Goal: Task Accomplishment & Management: Complete application form

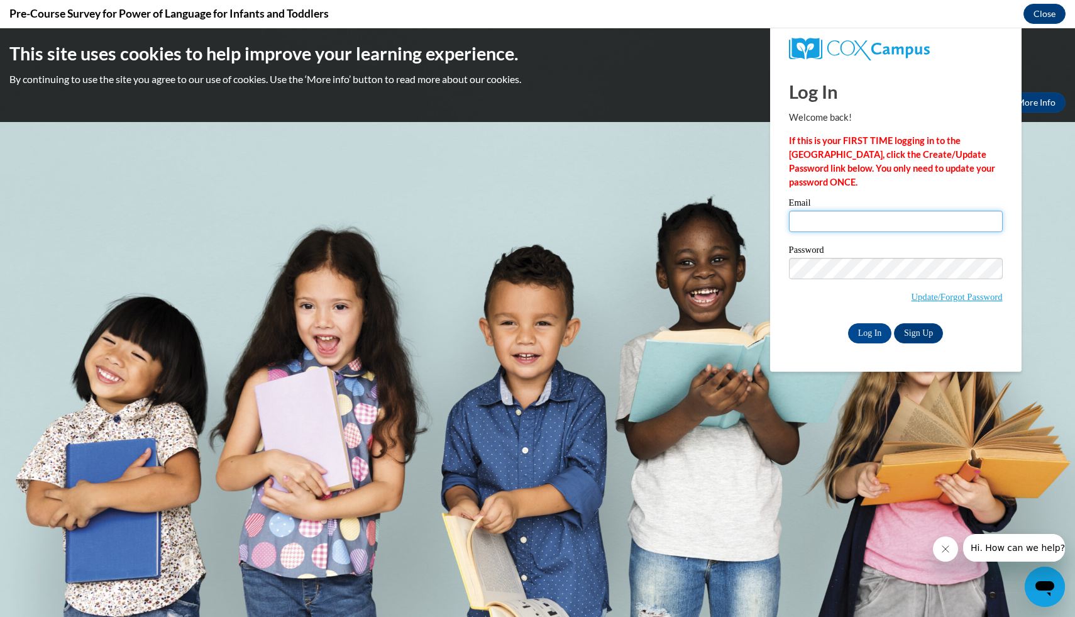
click at [862, 225] on input "Email" at bounding box center [896, 221] width 214 height 21
click at [848, 323] on input "Log In" at bounding box center [870, 333] width 44 height 20
click at [871, 224] on input "Email" at bounding box center [896, 221] width 214 height 21
type input "lilyboswell12@gmail.com"
click at [876, 334] on input "Log In" at bounding box center [870, 333] width 44 height 20
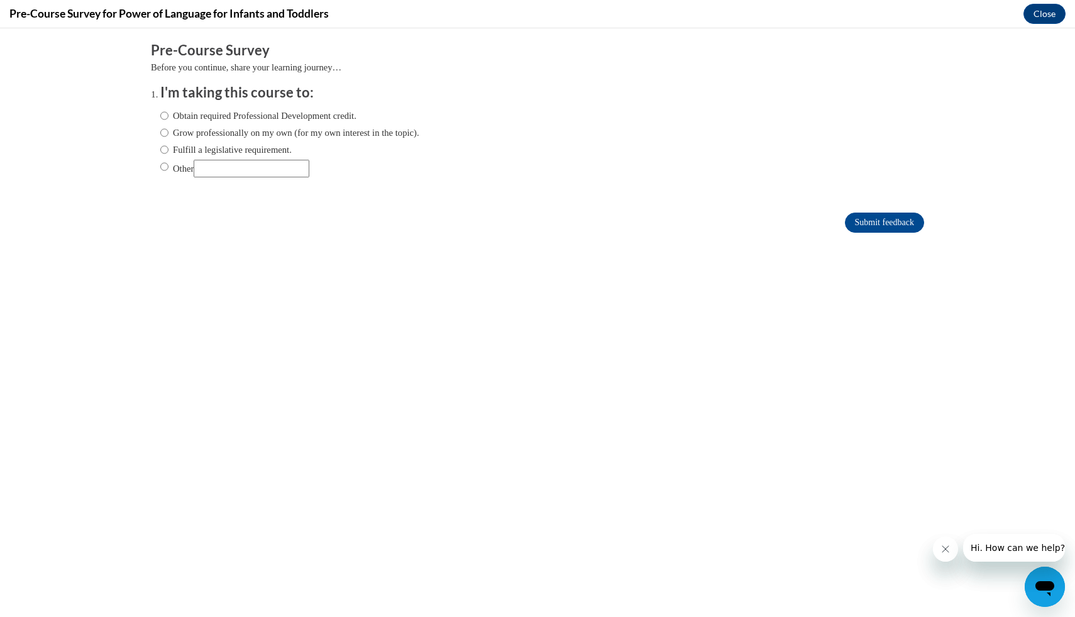
click at [312, 119] on label "Obtain required Professional Development credit." at bounding box center [258, 116] width 196 height 14
click at [168, 119] on input "Obtain required Professional Development credit." at bounding box center [164, 116] width 8 height 14
radio input "true"
click at [887, 224] on input "Submit feedback" at bounding box center [884, 222] width 79 height 20
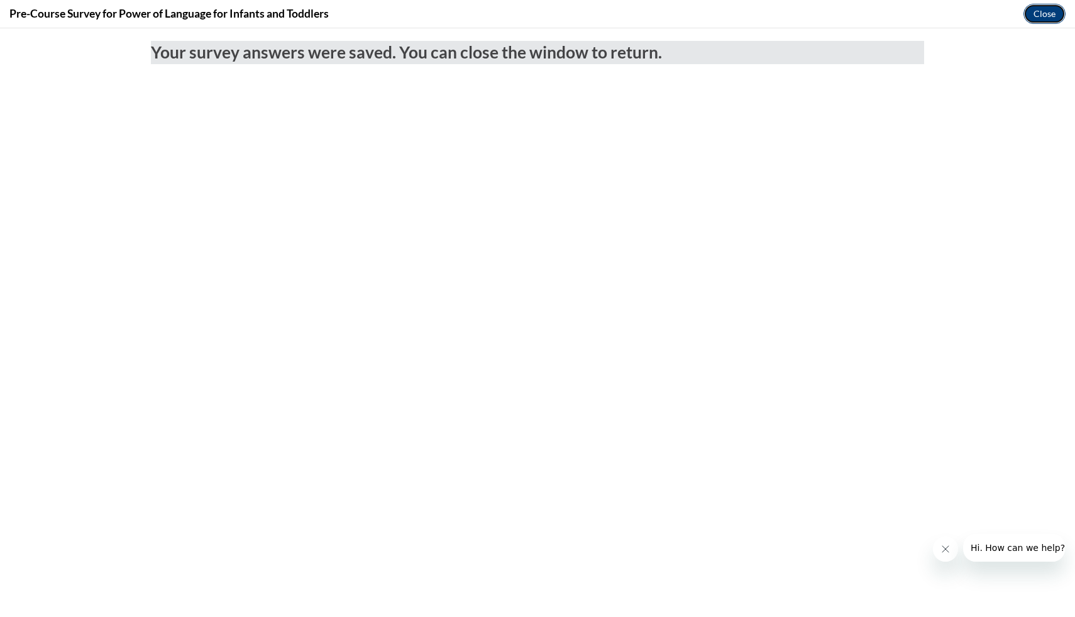
click at [1048, 13] on button "Close" at bounding box center [1044, 14] width 42 height 20
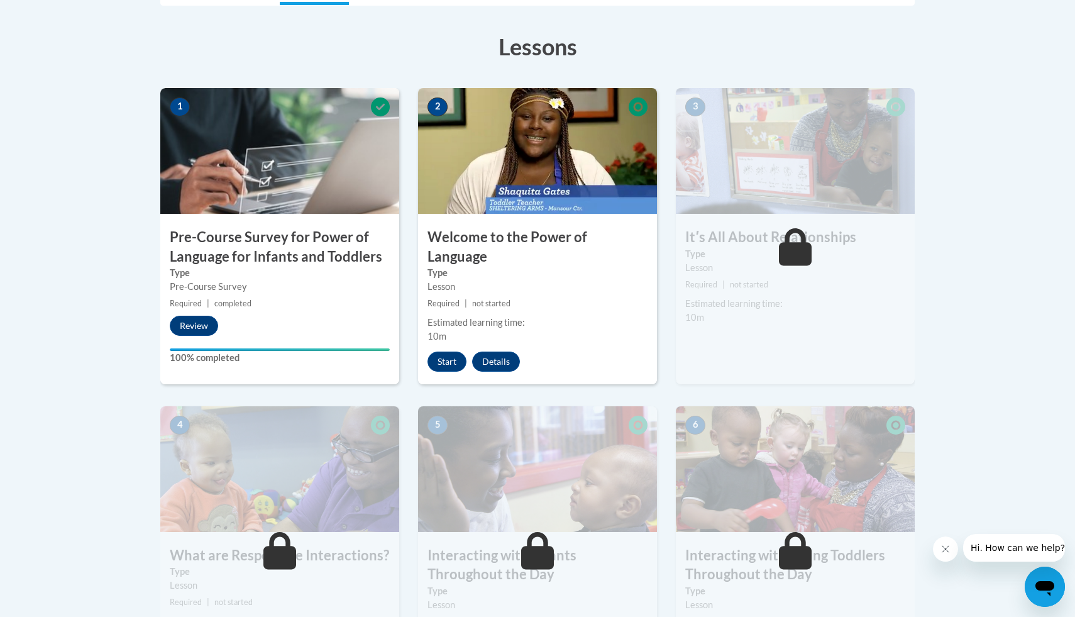
scroll to position [341, 0]
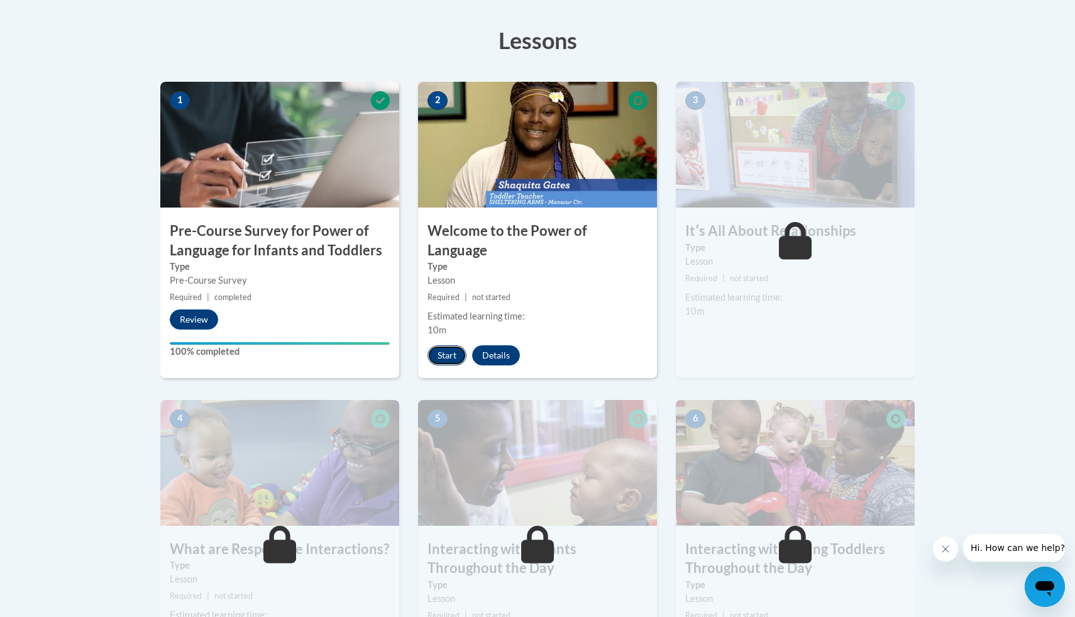
click at [446, 345] on button "Start" at bounding box center [446, 355] width 39 height 20
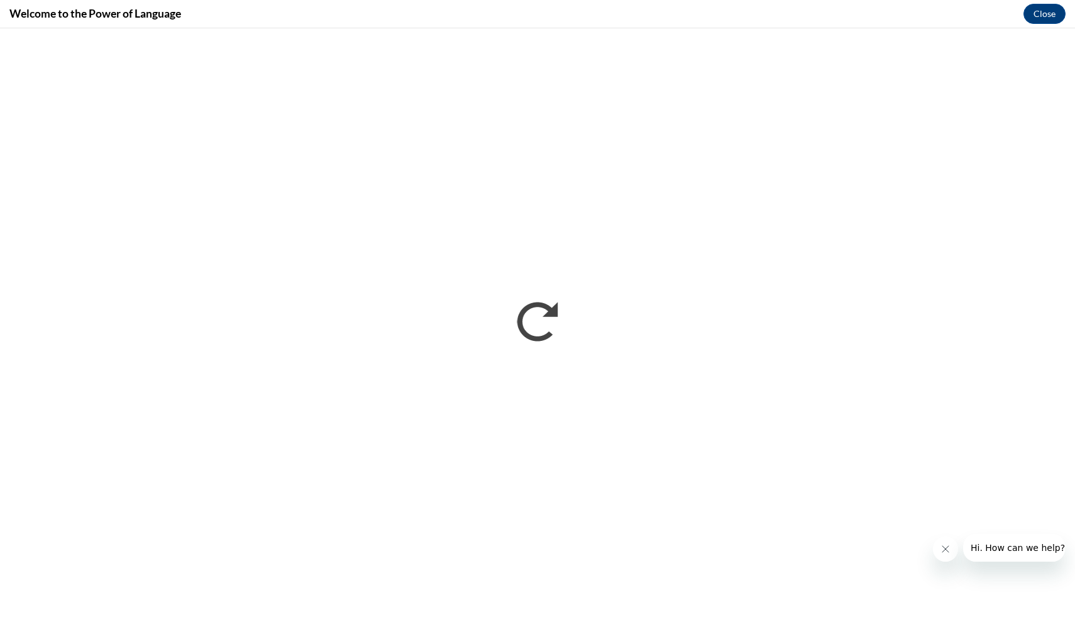
scroll to position [0, 0]
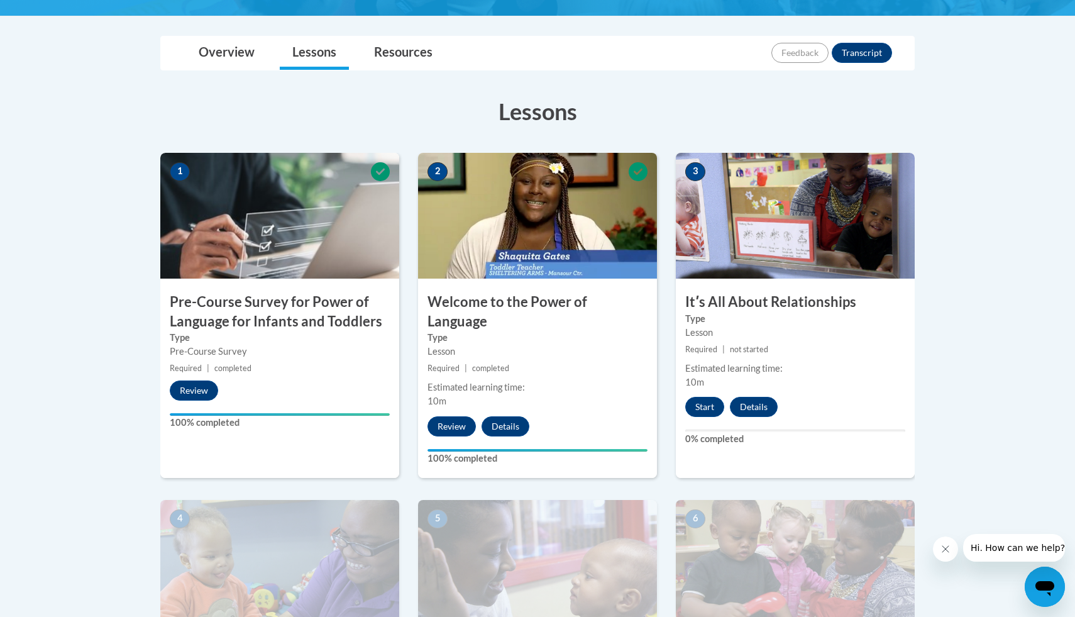
scroll to position [291, 0]
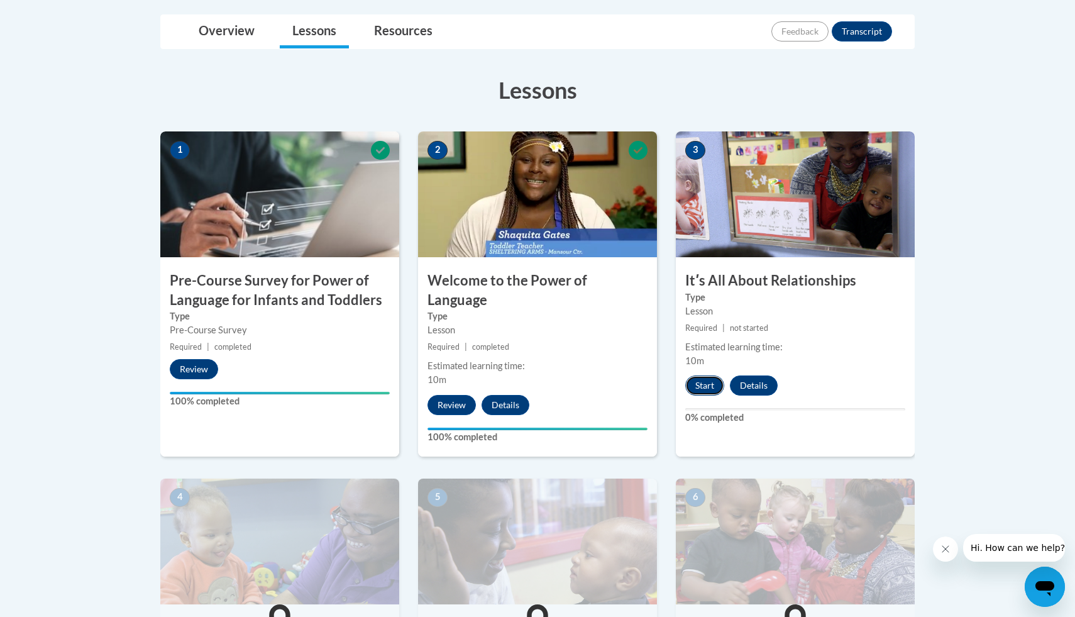
click at [705, 385] on button "Start" at bounding box center [704, 385] width 39 height 20
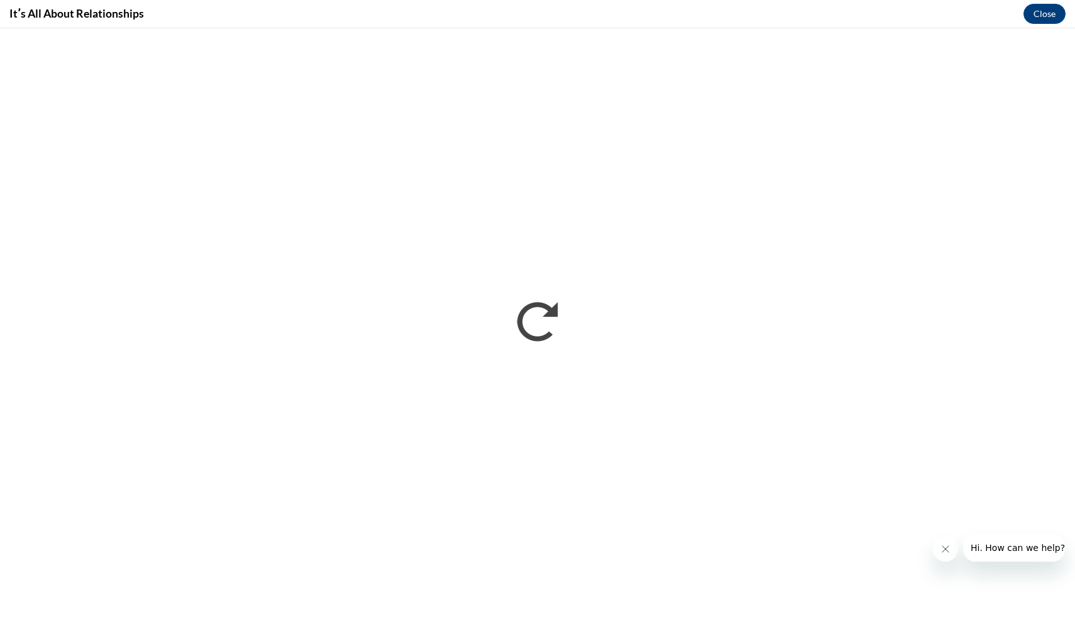
scroll to position [0, 0]
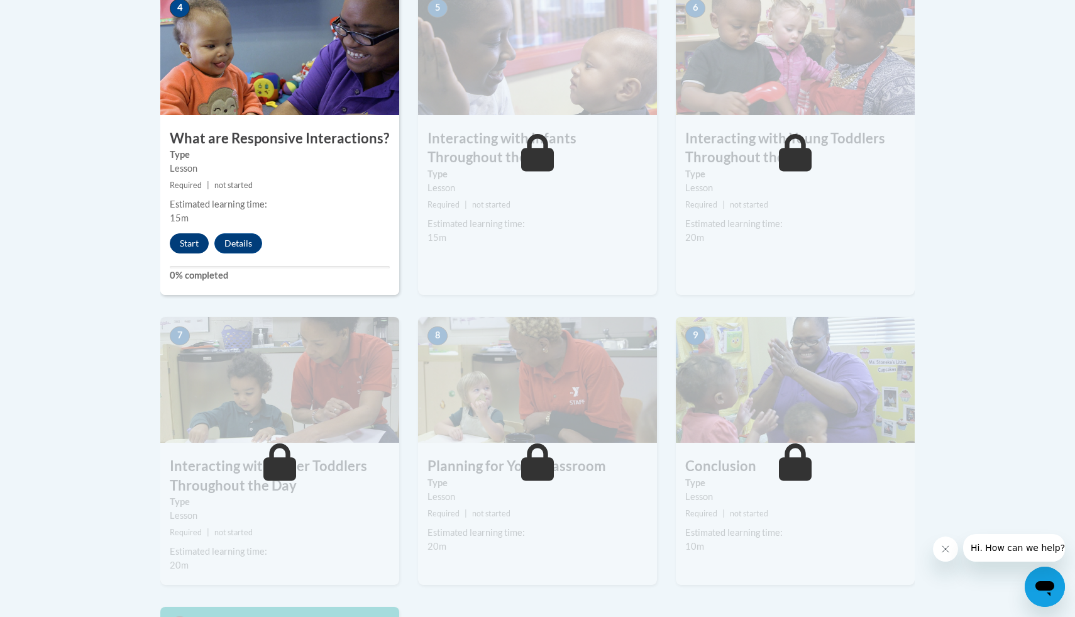
scroll to position [775, 0]
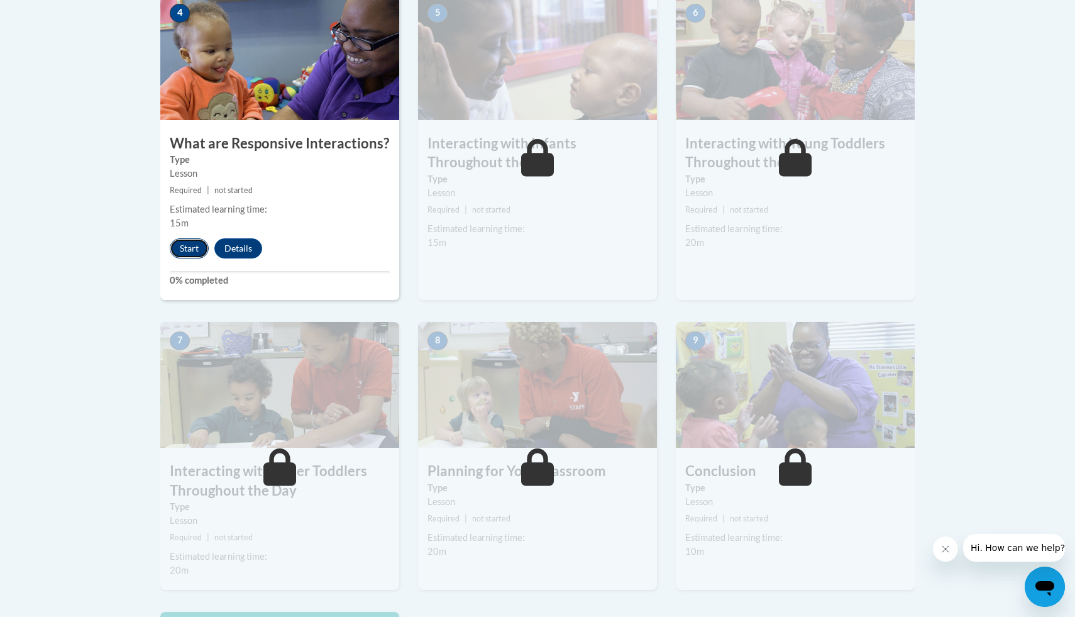
click at [188, 238] on button "Start" at bounding box center [189, 248] width 39 height 20
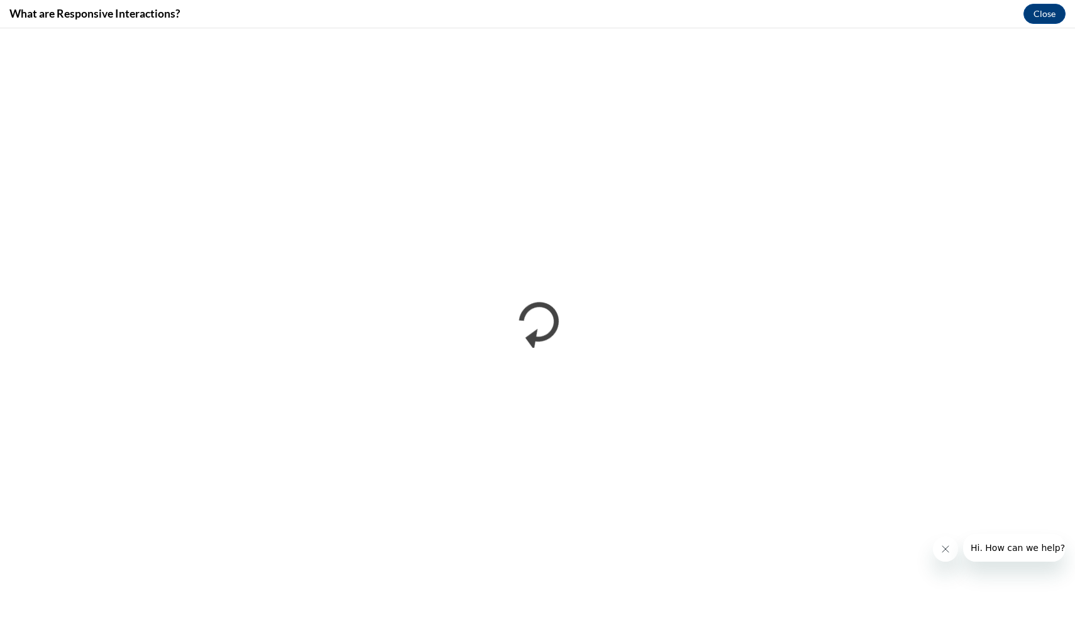
scroll to position [0, 0]
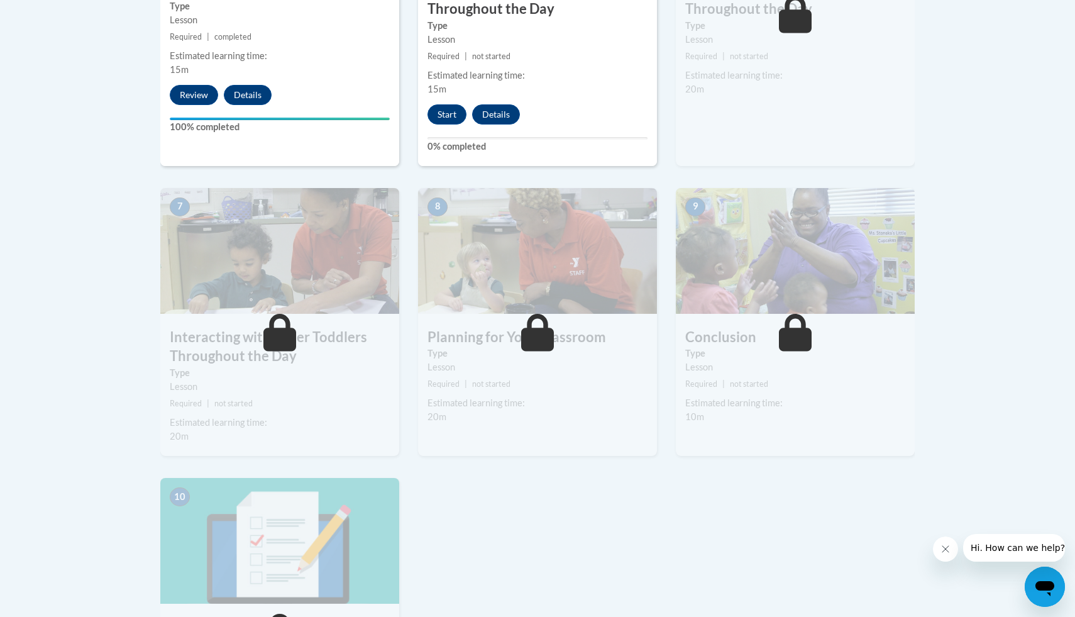
scroll to position [865, 0]
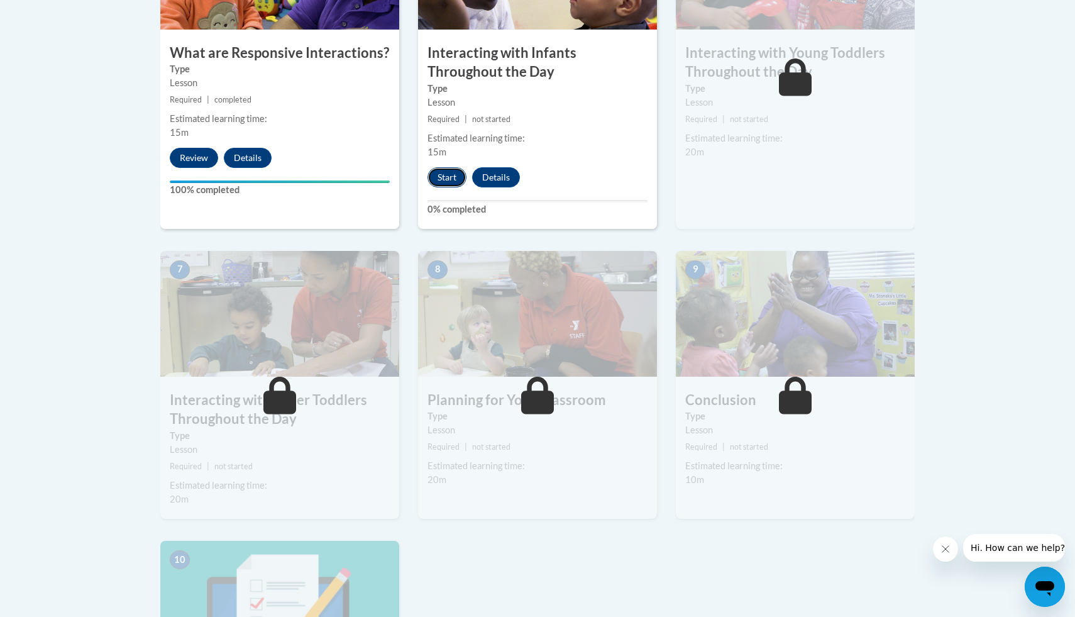
click at [446, 167] on button "Start" at bounding box center [446, 177] width 39 height 20
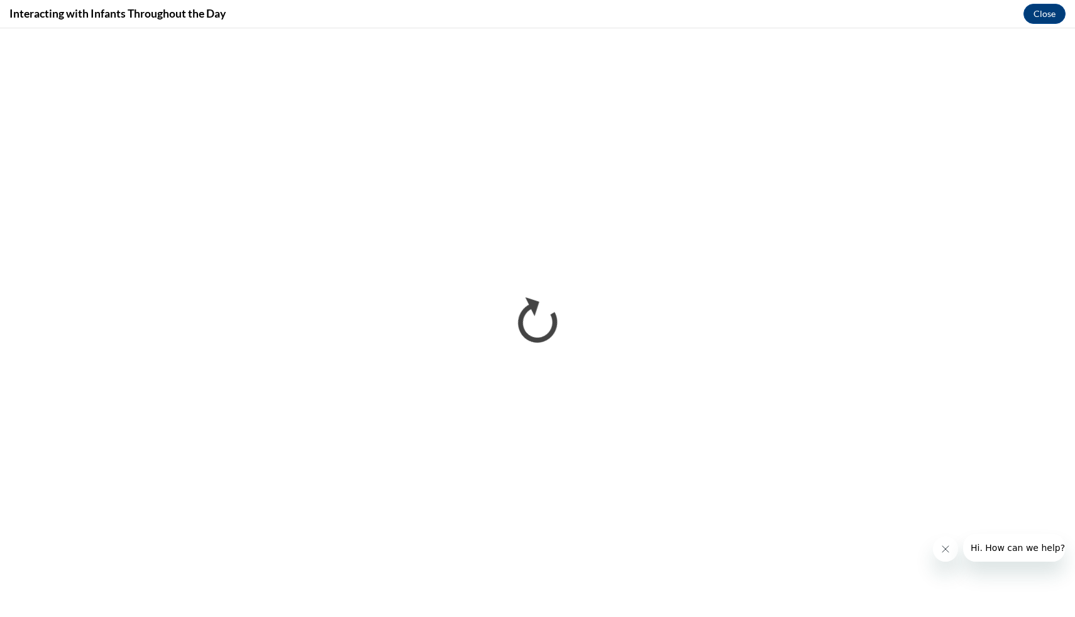
scroll to position [0, 0]
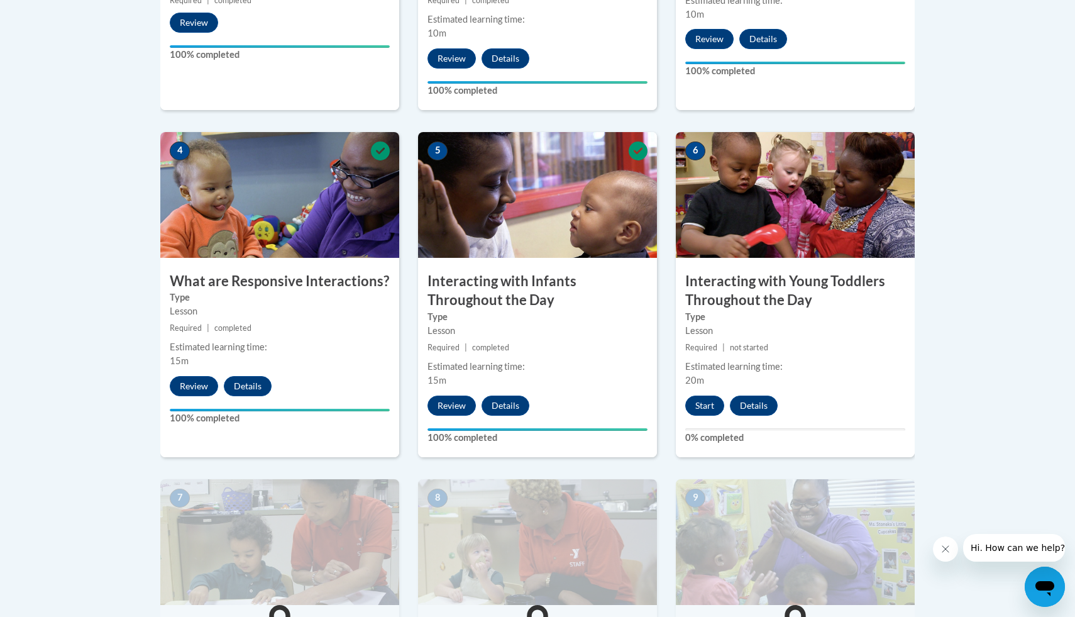
scroll to position [614, 0]
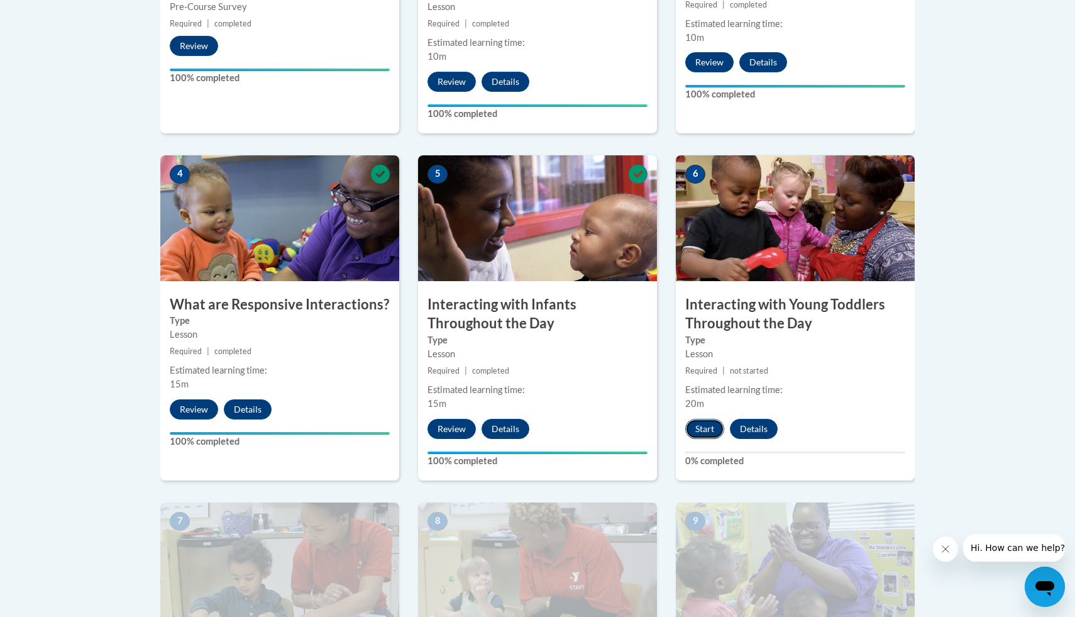
click at [704, 419] on button "Start" at bounding box center [704, 429] width 39 height 20
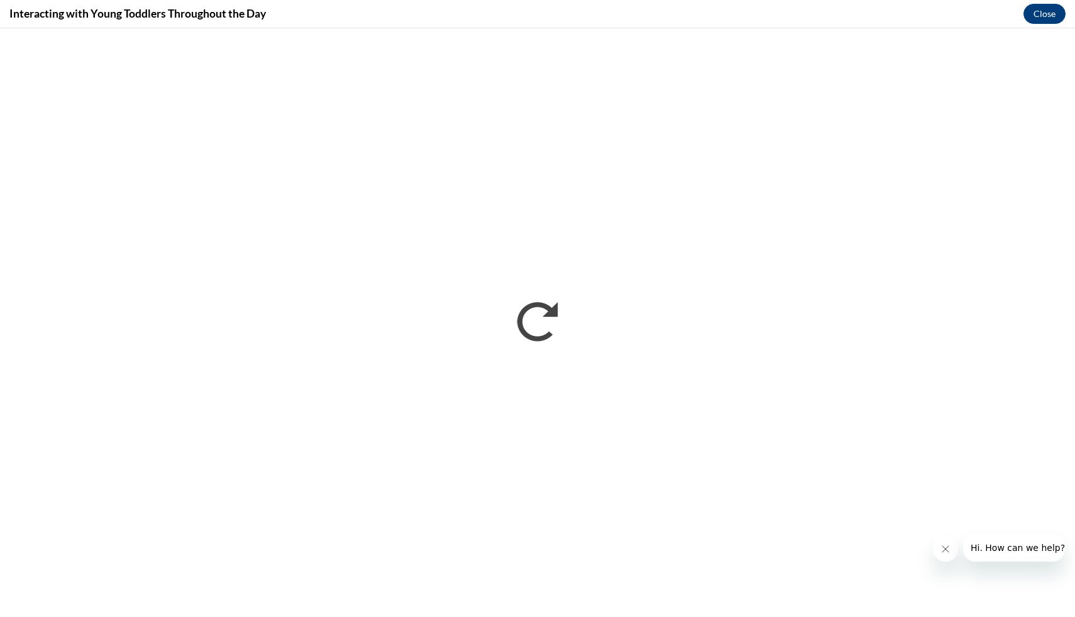
scroll to position [0, 0]
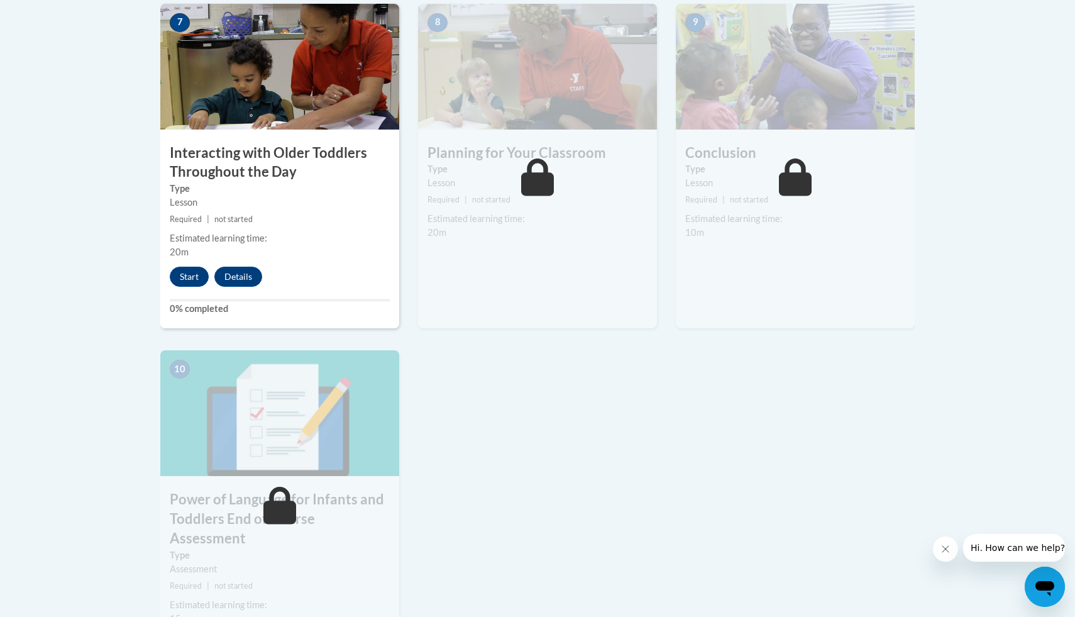
scroll to position [1118, 0]
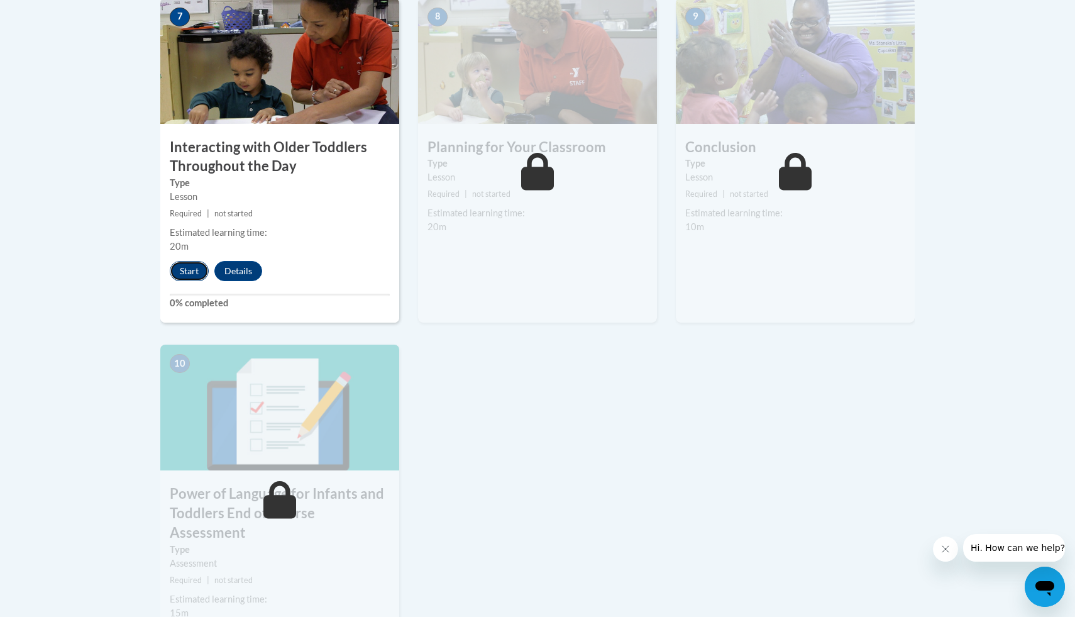
click at [184, 261] on button "Start" at bounding box center [189, 271] width 39 height 20
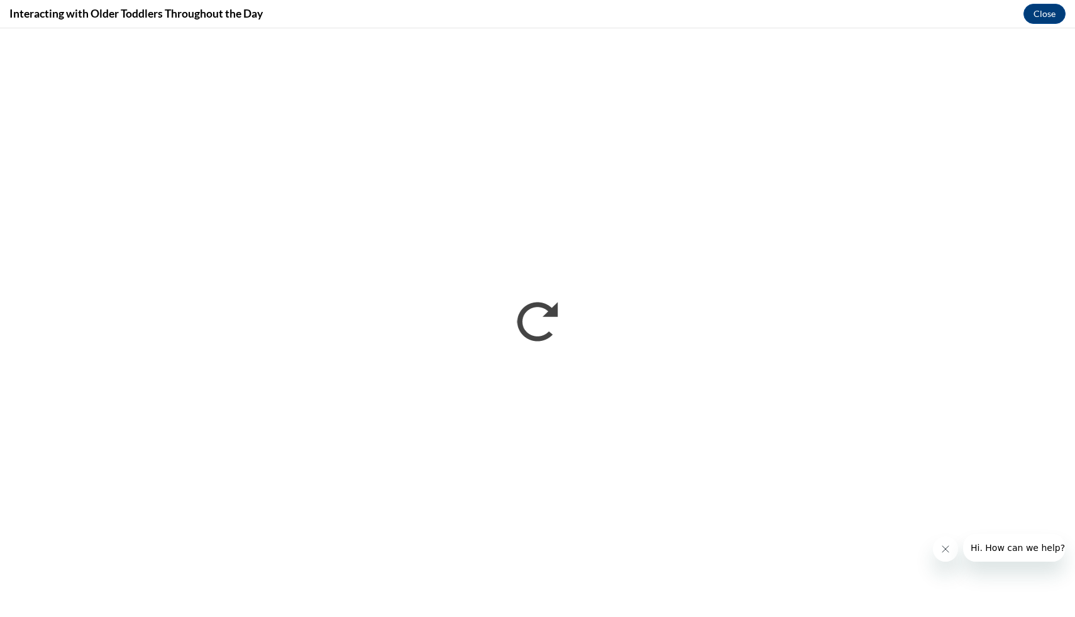
scroll to position [0, 0]
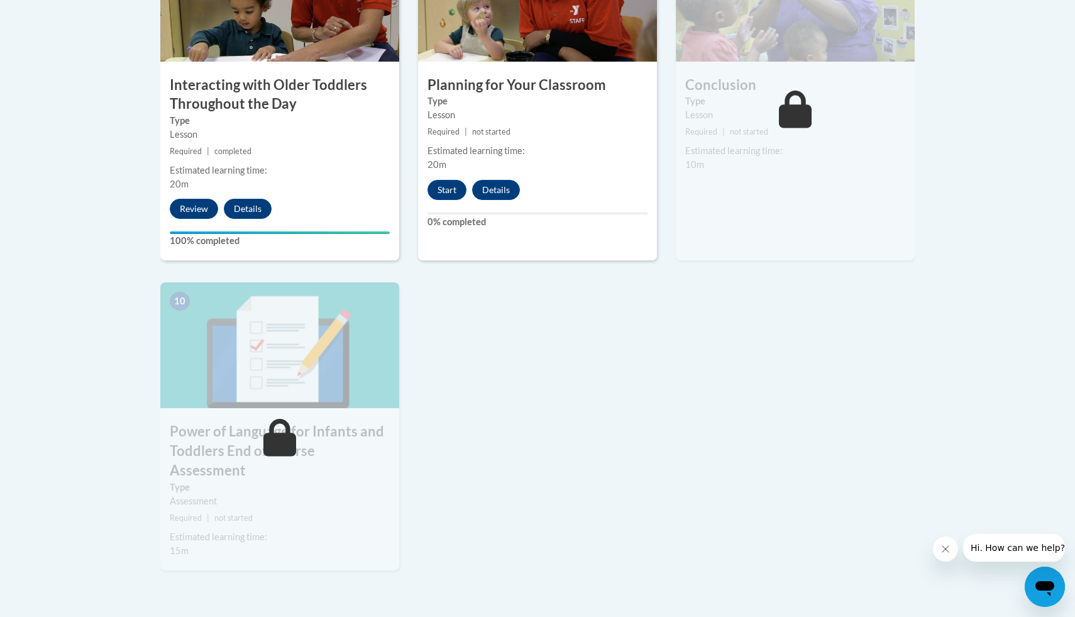
scroll to position [1185, 0]
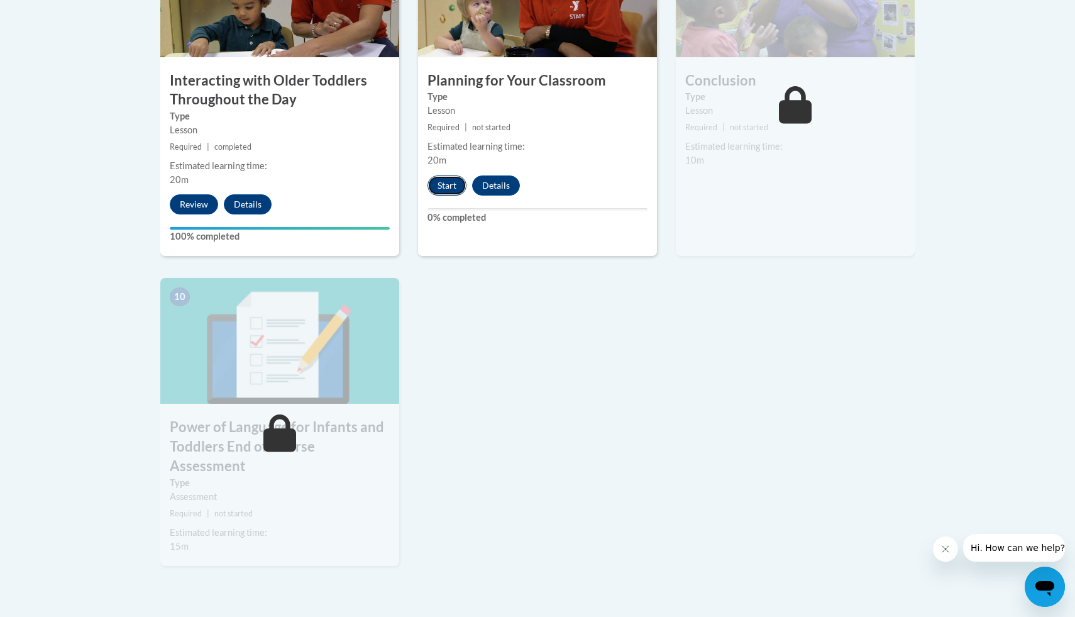
click at [446, 175] on button "Start" at bounding box center [446, 185] width 39 height 20
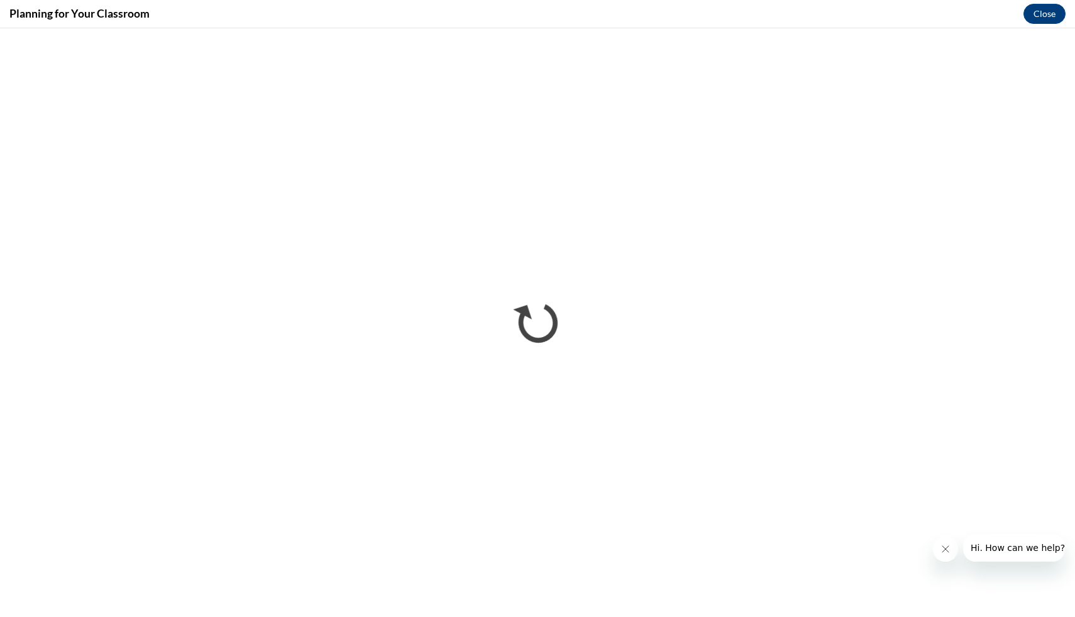
scroll to position [0, 0]
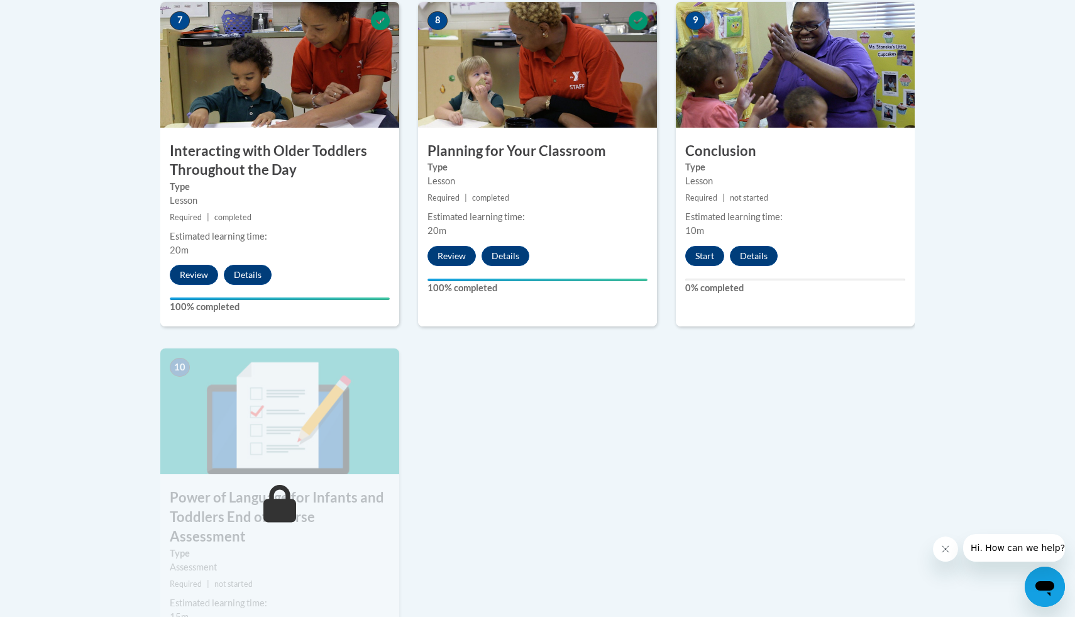
scroll to position [1115, 0]
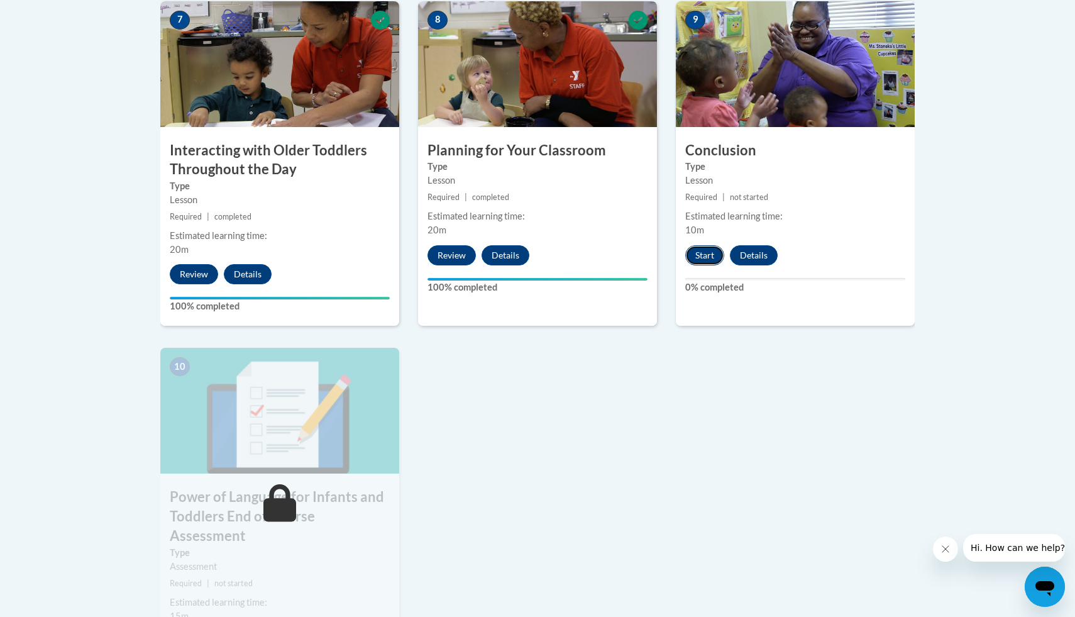
click at [708, 245] on button "Start" at bounding box center [704, 255] width 39 height 20
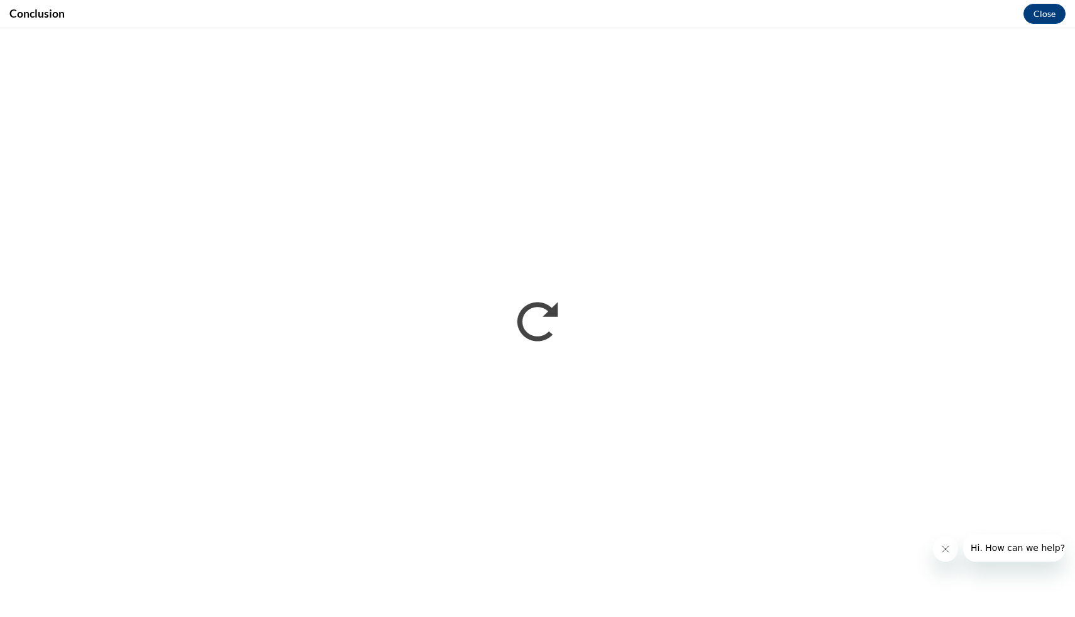
scroll to position [0, 0]
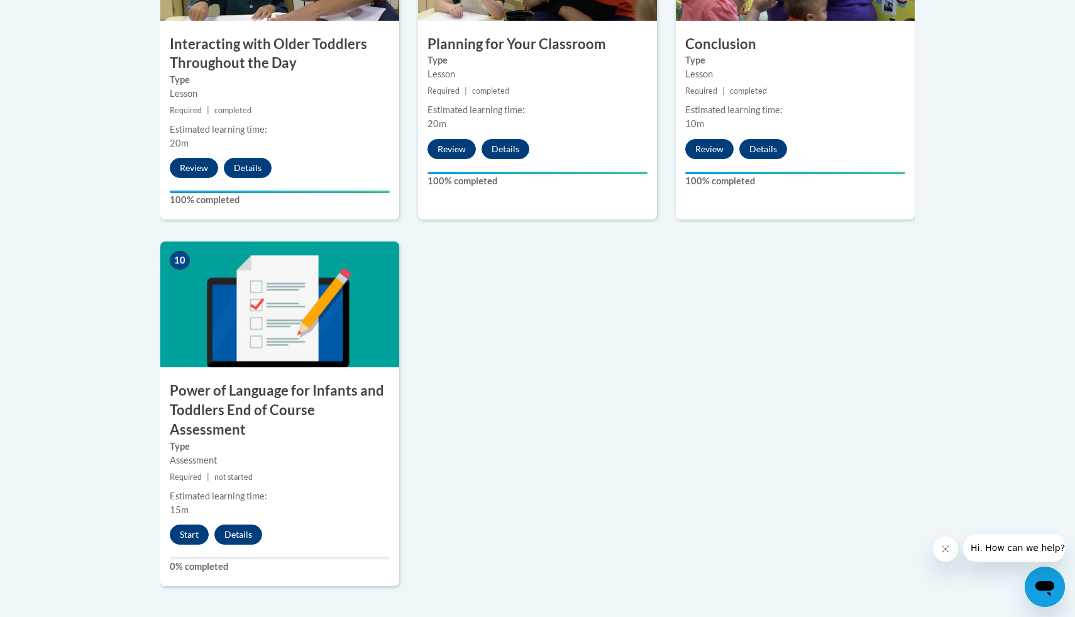
scroll to position [1254, 0]
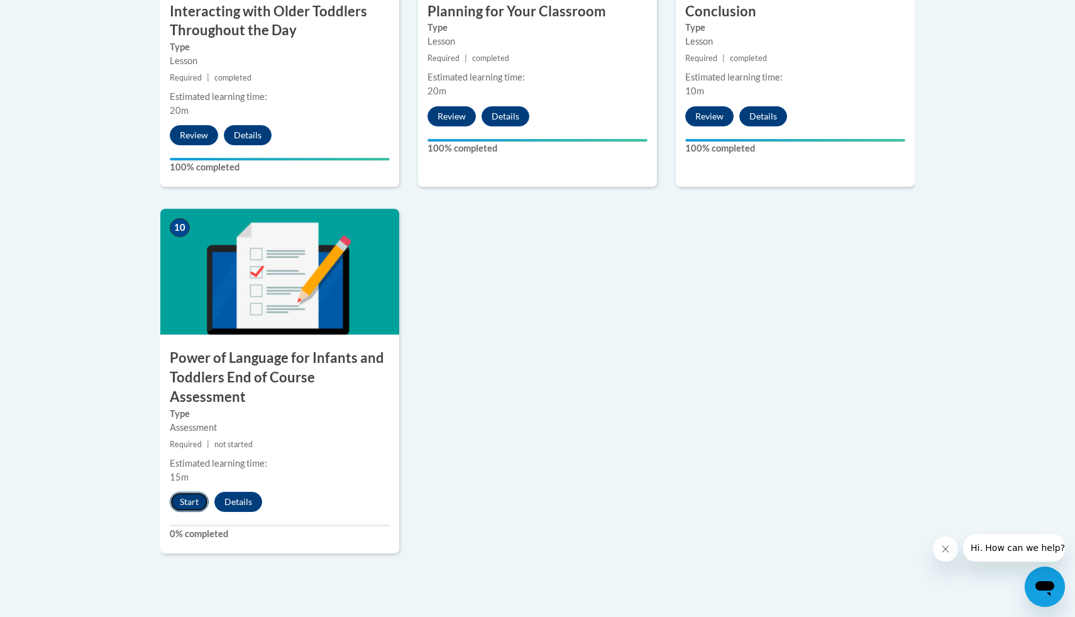
click at [186, 491] on button "Start" at bounding box center [189, 501] width 39 height 20
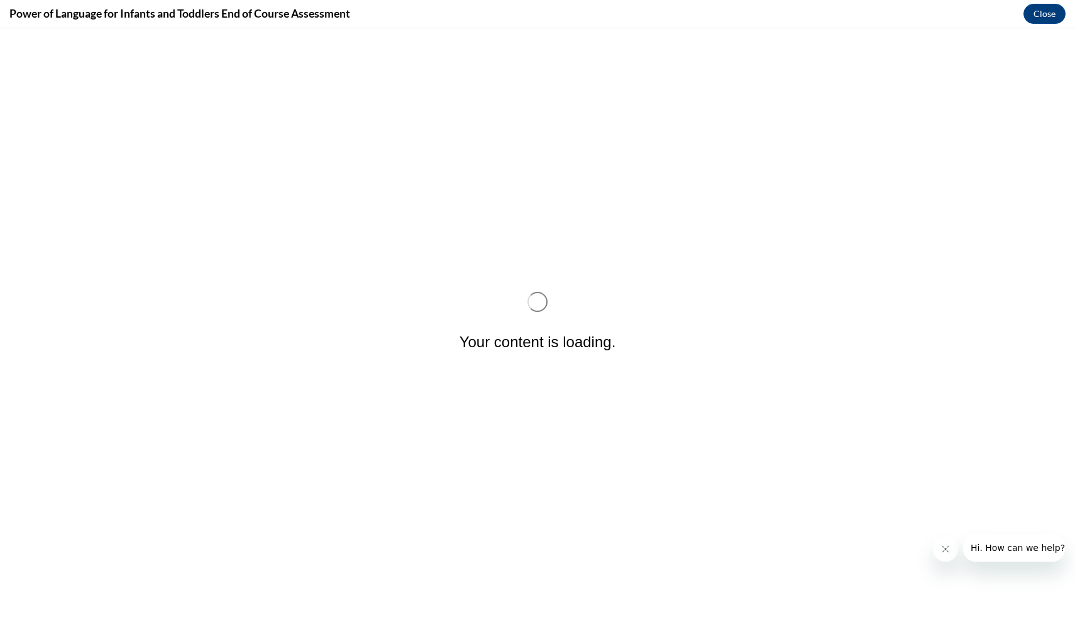
scroll to position [0, 0]
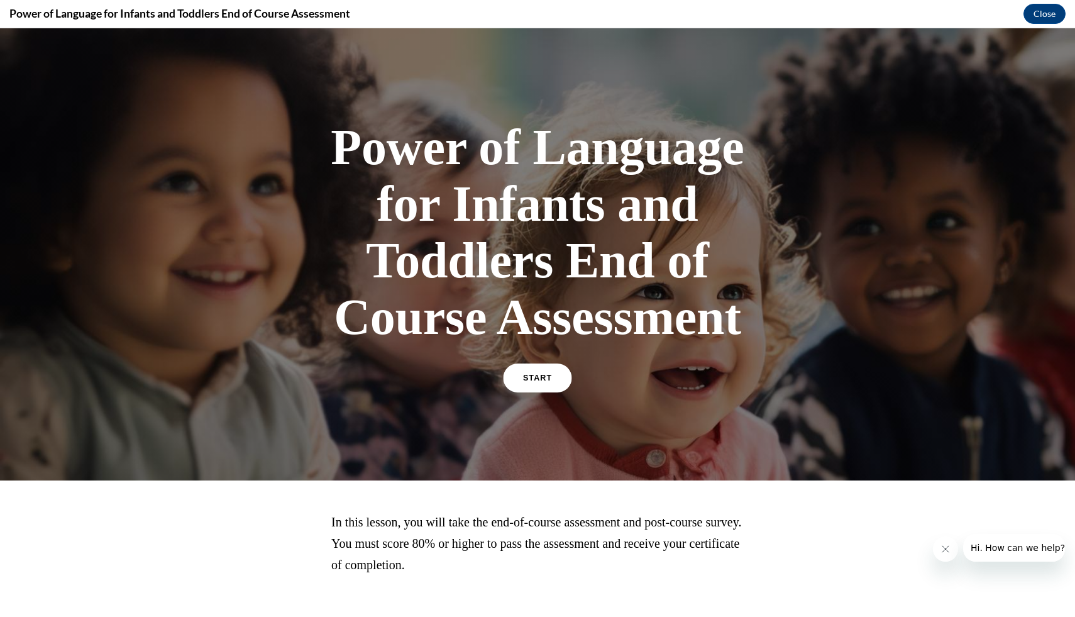
click at [547, 376] on span "START" at bounding box center [537, 377] width 29 height 9
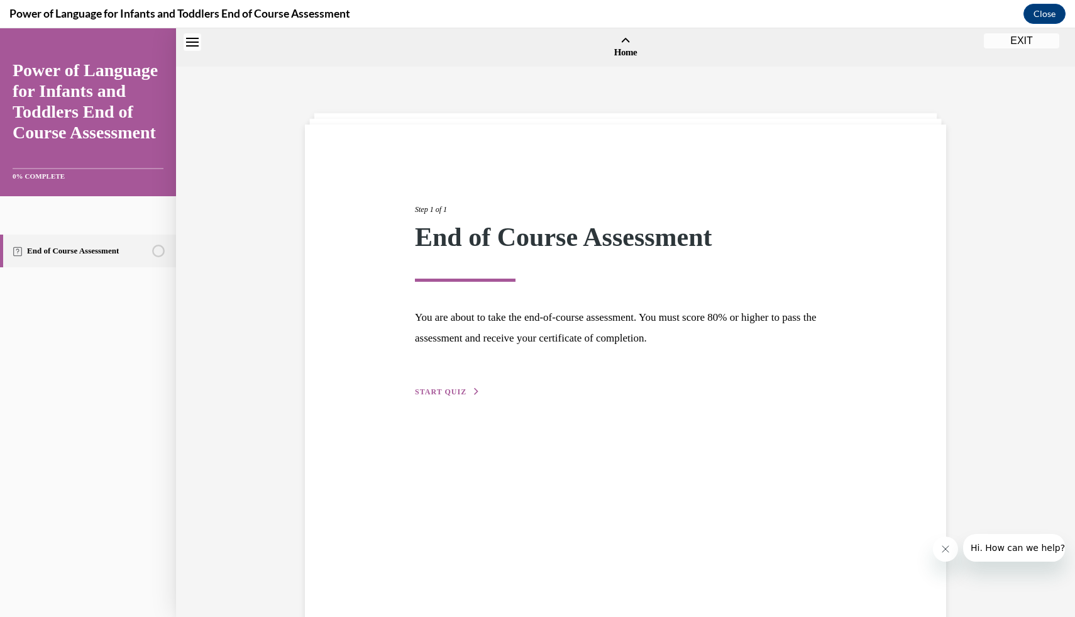
scroll to position [39, 0]
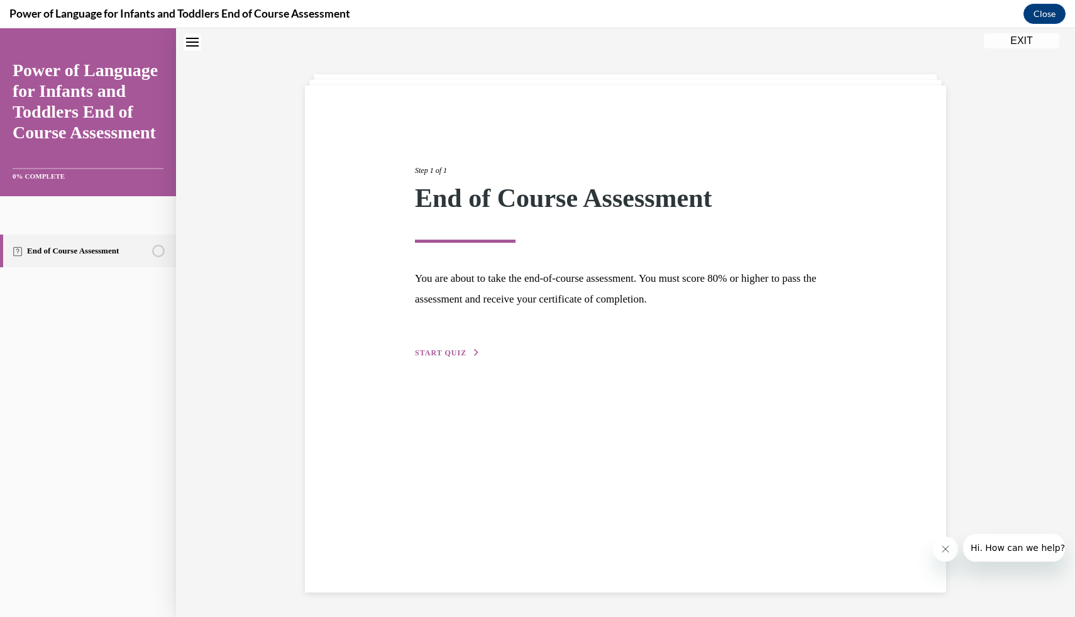
click at [464, 345] on div "Step 1 of 1 End of Course Assessment You are about to take the end-of-course as…" at bounding box center [625, 248] width 440 height 224
click at [460, 355] on span "START QUIZ" at bounding box center [441, 352] width 52 height 9
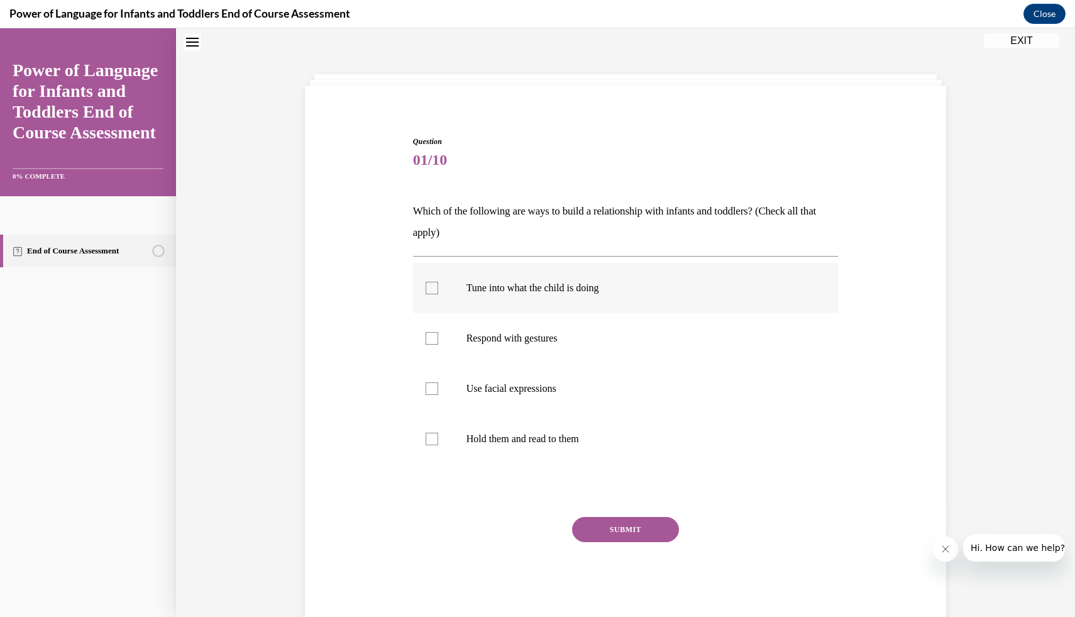
click at [452, 299] on label "Tune into what the child is doing" at bounding box center [625, 288] width 425 height 50
click at [438, 294] on input "Tune into what the child is doing" at bounding box center [431, 288] width 13 height 13
checkbox input "true"
click at [451, 340] on label "Respond with gestures" at bounding box center [625, 338] width 425 height 50
click at [438, 340] on input "Respond with gestures" at bounding box center [431, 338] width 13 height 13
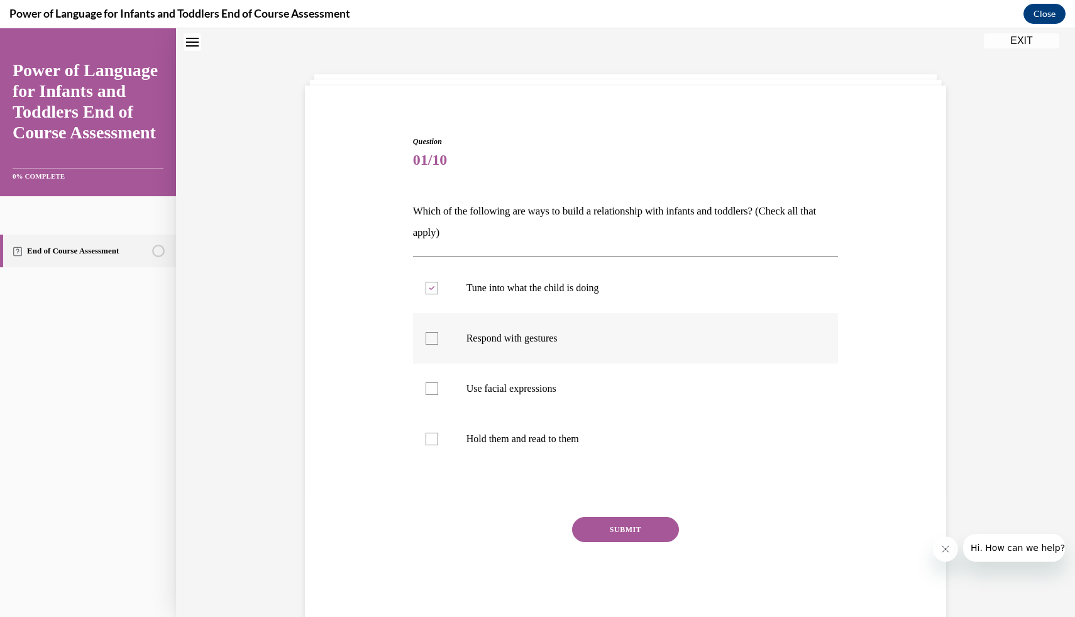
checkbox input "true"
click at [463, 376] on label "Use facial expressions" at bounding box center [625, 388] width 425 height 50
click at [438, 382] on input "Use facial expressions" at bounding box center [431, 388] width 13 height 13
checkbox input "true"
click at [485, 429] on label "Hold them and read to them" at bounding box center [625, 439] width 425 height 50
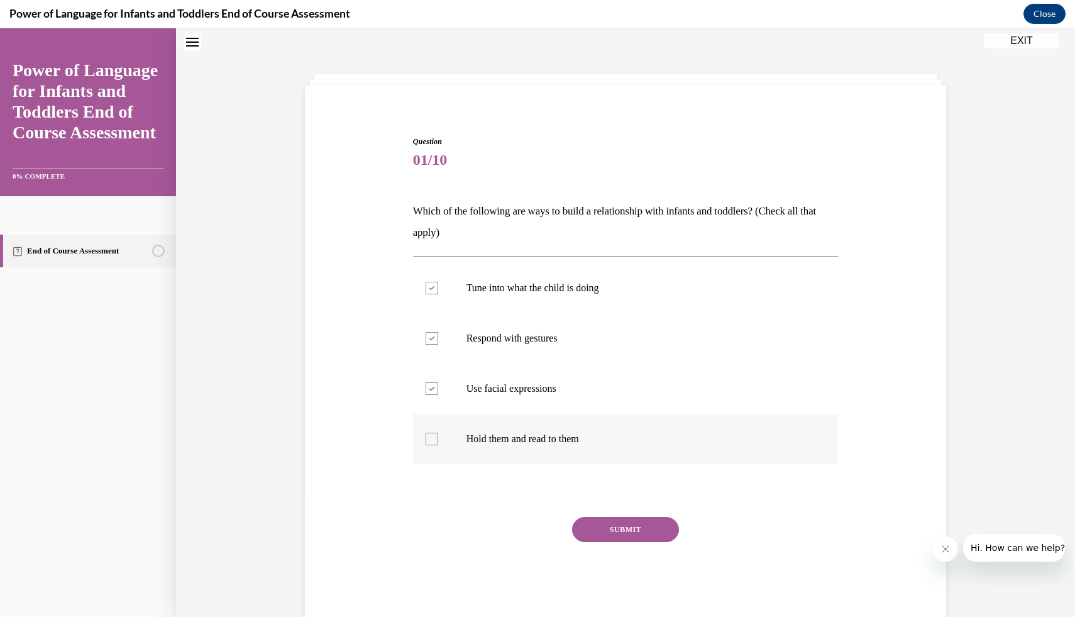
click at [438, 432] on input "Hold them and read to them" at bounding box center [431, 438] width 13 height 13
checkbox input "true"
click at [615, 528] on button "SUBMIT" at bounding box center [625, 529] width 107 height 25
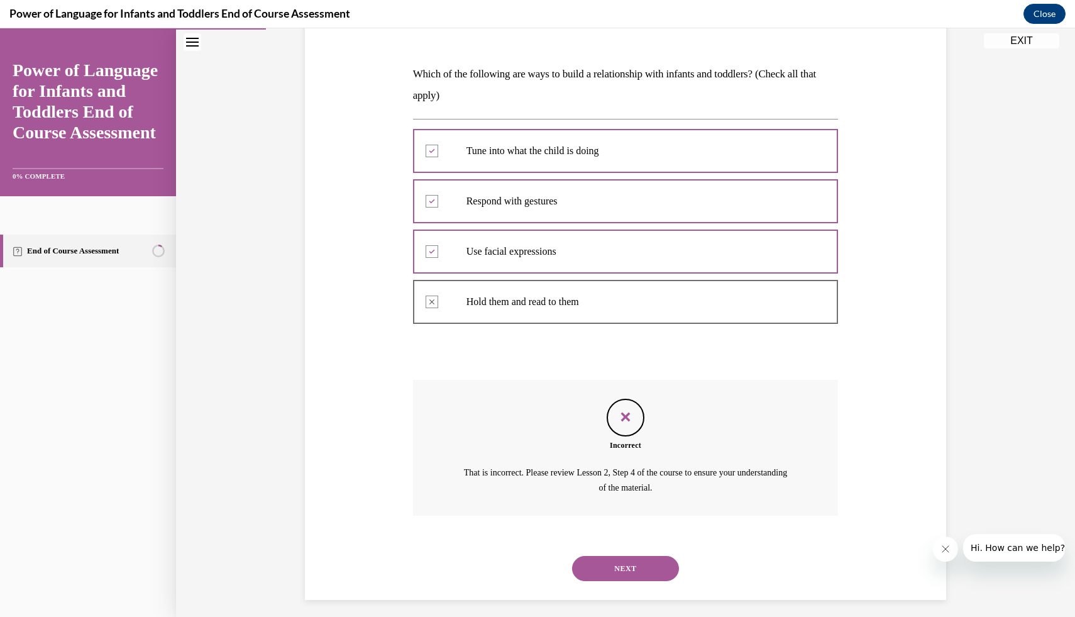
scroll to position [184, 0]
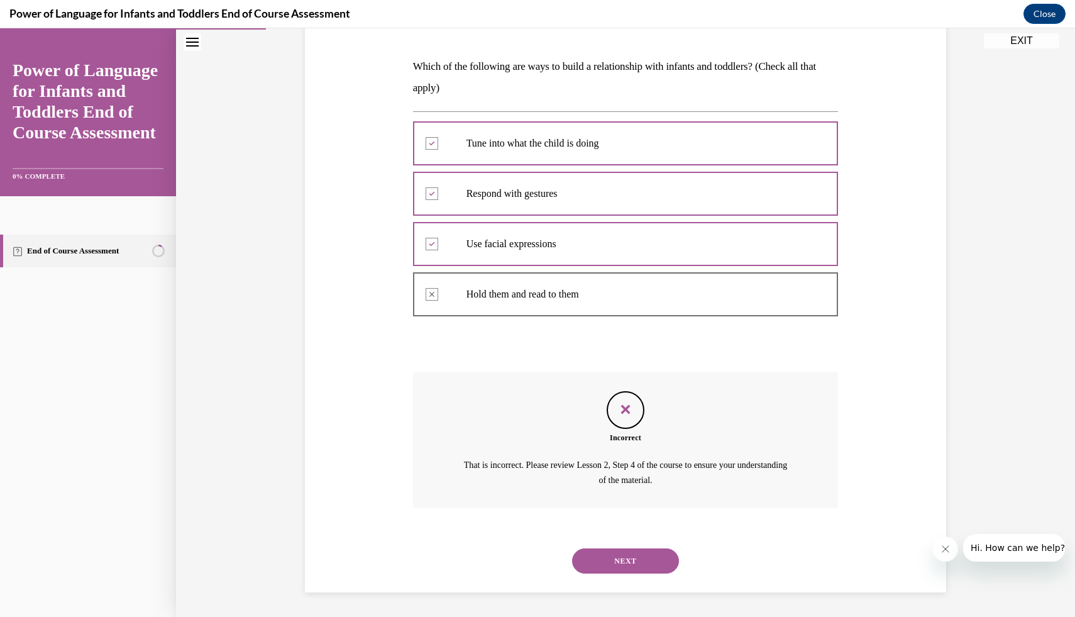
click at [601, 295] on p "Hold them and read to them" at bounding box center [636, 294] width 341 height 13
click at [601, 561] on button "NEXT" at bounding box center [625, 560] width 107 height 25
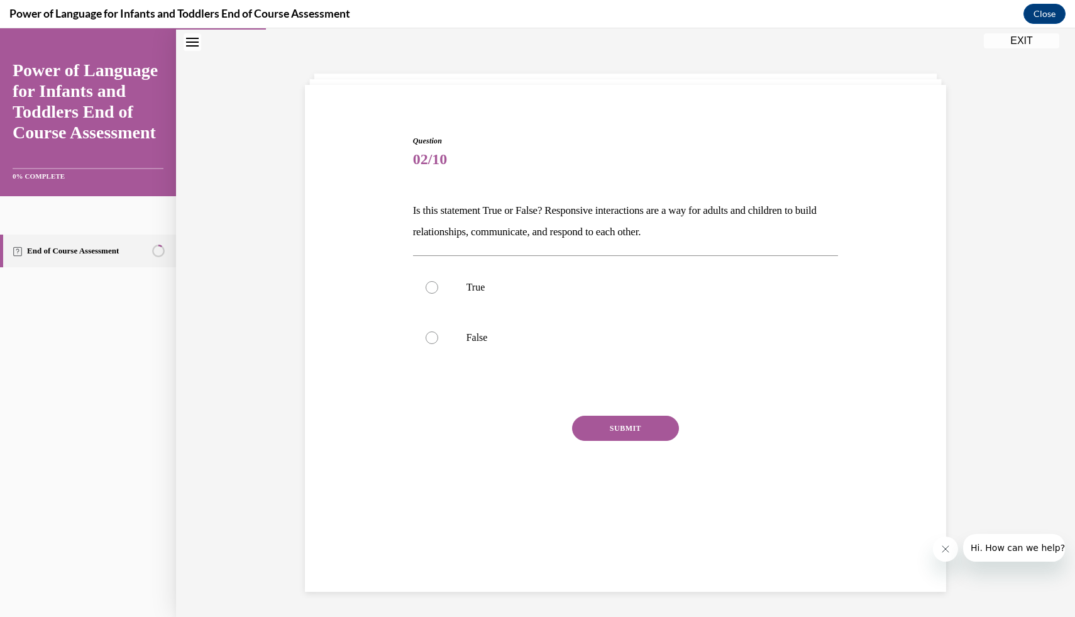
scroll to position [40, 0]
click at [574, 285] on p "True" at bounding box center [636, 287] width 341 height 13
click at [438, 285] on input "True" at bounding box center [431, 287] width 13 height 13
radio input "true"
click at [603, 428] on button "SUBMIT" at bounding box center [625, 427] width 107 height 25
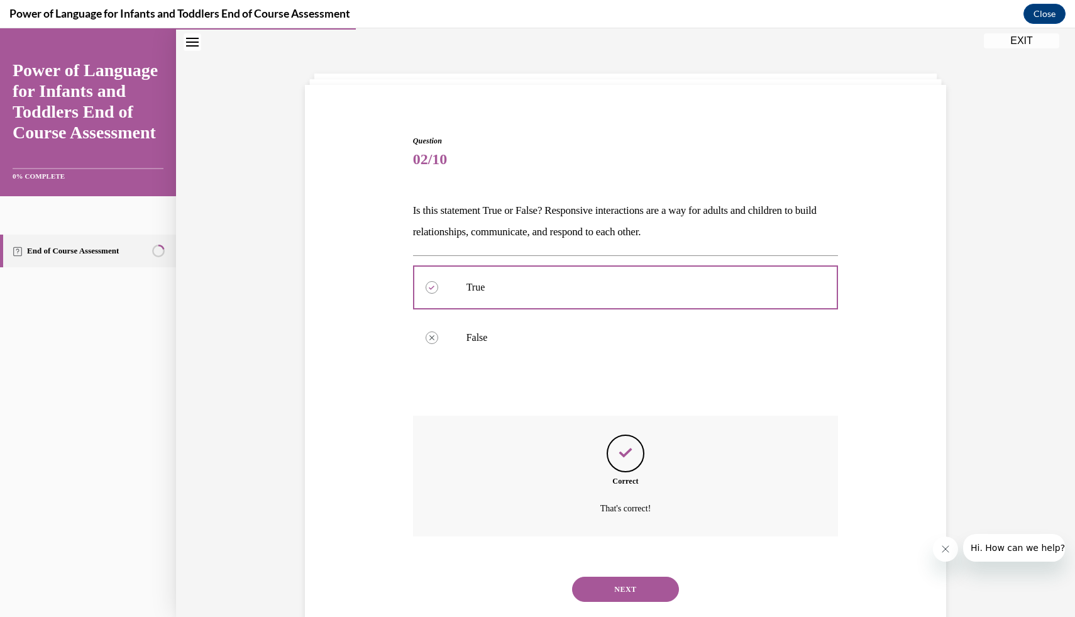
scroll to position [69, 0]
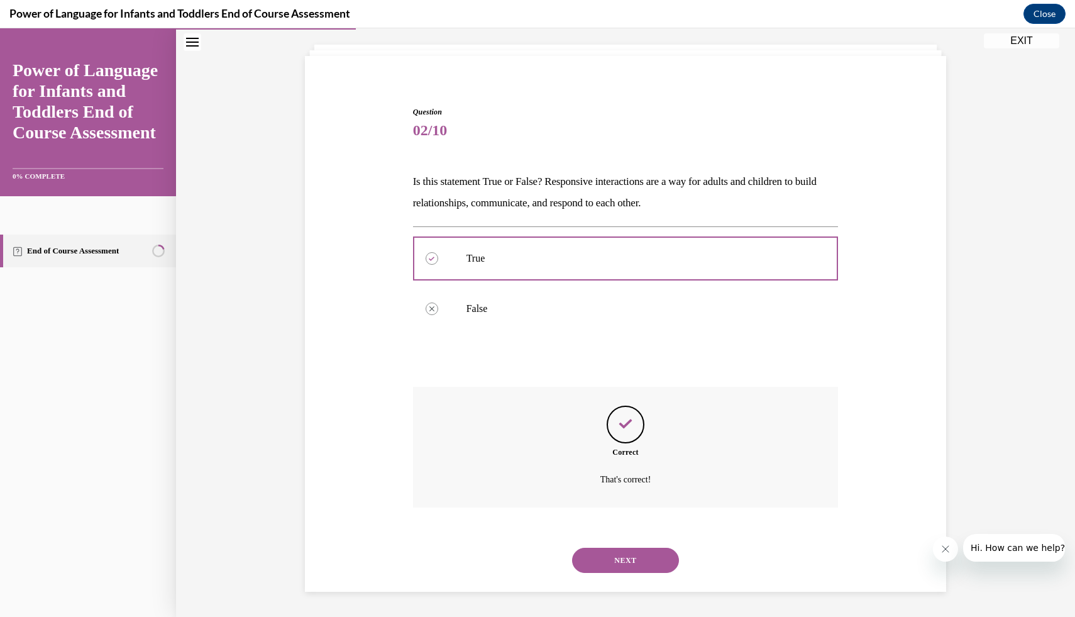
click at [607, 561] on button "NEXT" at bounding box center [625, 559] width 107 height 25
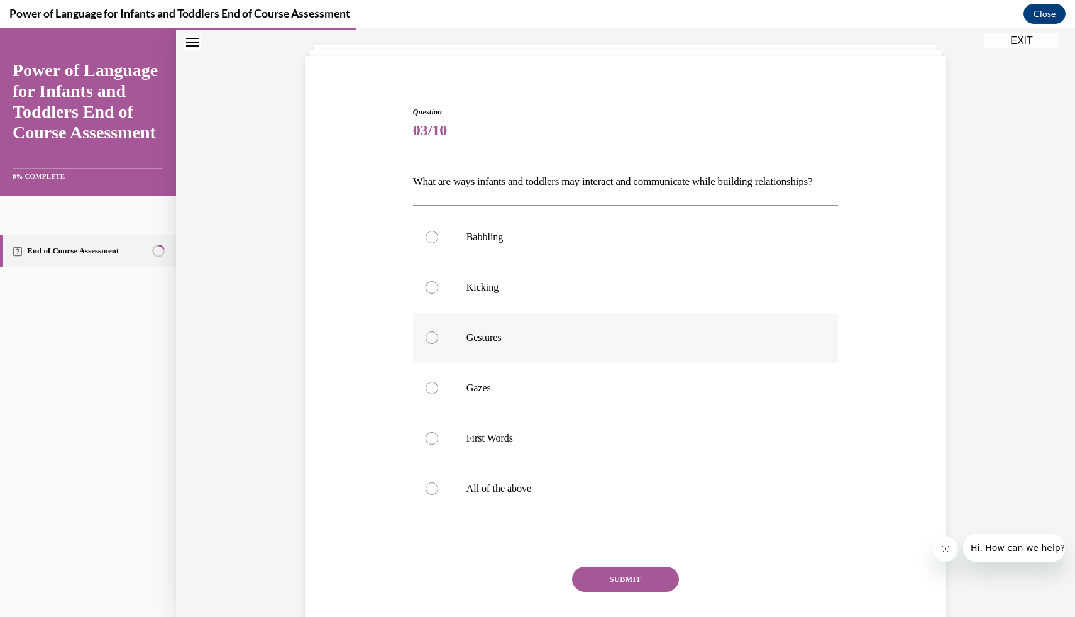
scroll to position [66, 0]
click at [685, 497] on p "All of the above" at bounding box center [636, 491] width 341 height 13
click at [438, 497] on input "All of the above" at bounding box center [431, 491] width 13 height 13
radio input "true"
click at [624, 594] on button "SUBMIT" at bounding box center [625, 581] width 107 height 25
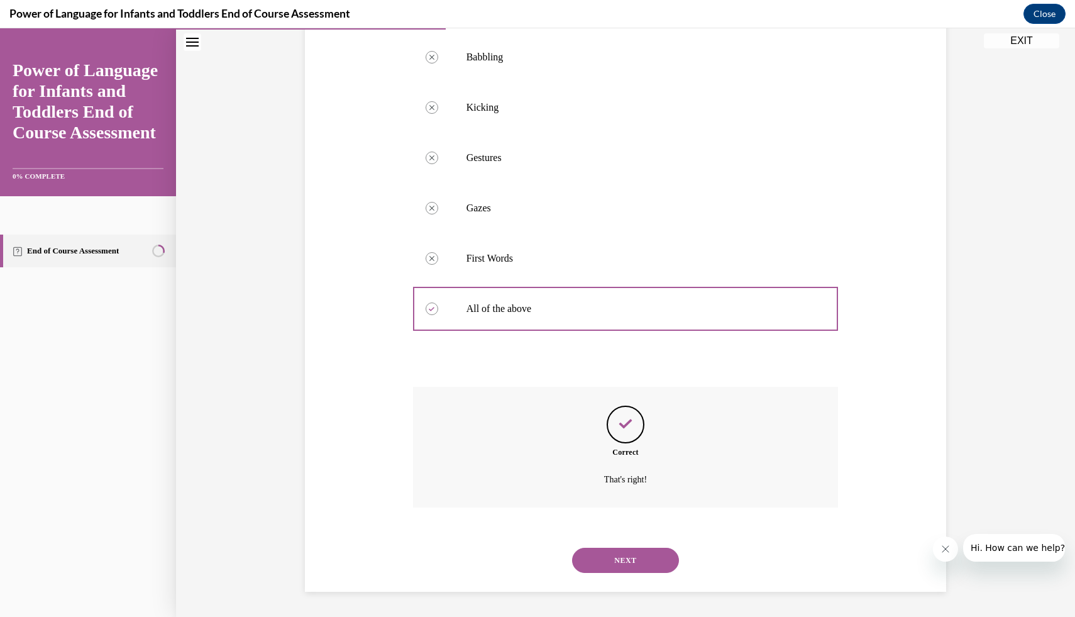
scroll to position [270, 0]
click at [635, 556] on button "NEXT" at bounding box center [625, 559] width 107 height 25
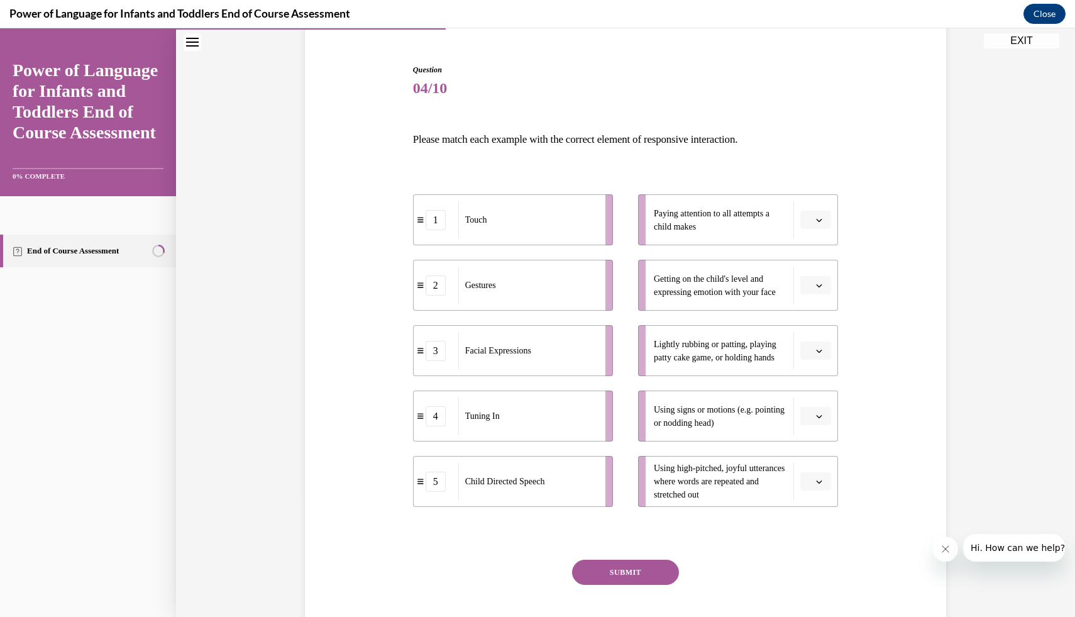
scroll to position [152, 0]
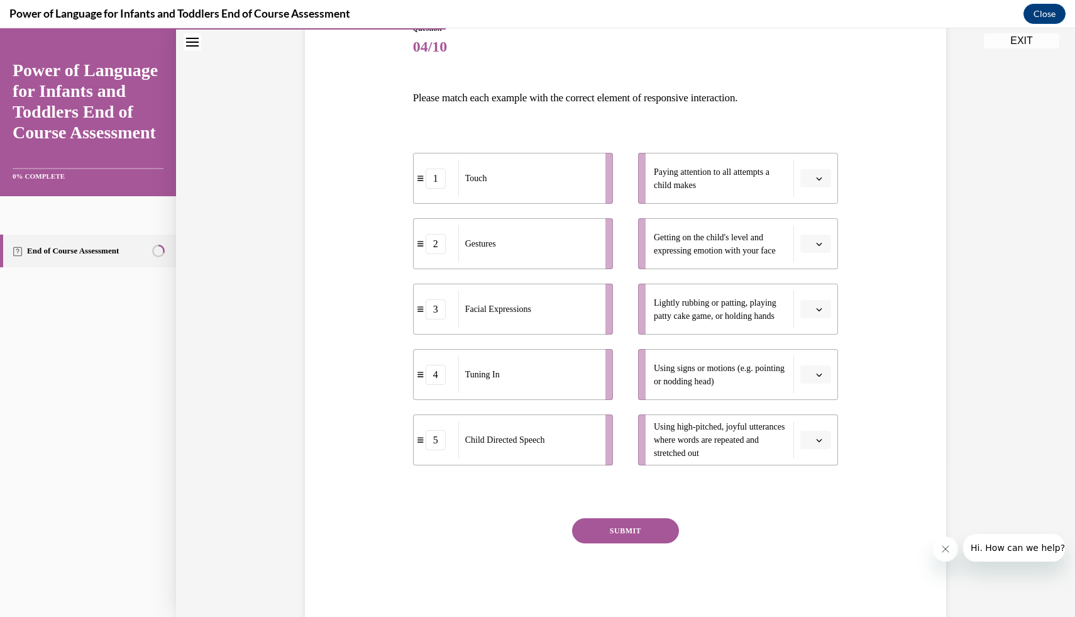
click at [821, 181] on icon "button" at bounding box center [819, 178] width 6 height 6
click at [816, 305] on div "4" at bounding box center [813, 306] width 31 height 25
click at [819, 242] on icon "button" at bounding box center [819, 244] width 6 height 6
click at [808, 398] on span "5" at bounding box center [810, 397] width 4 height 10
click at [817, 308] on icon "button" at bounding box center [819, 309] width 6 height 3
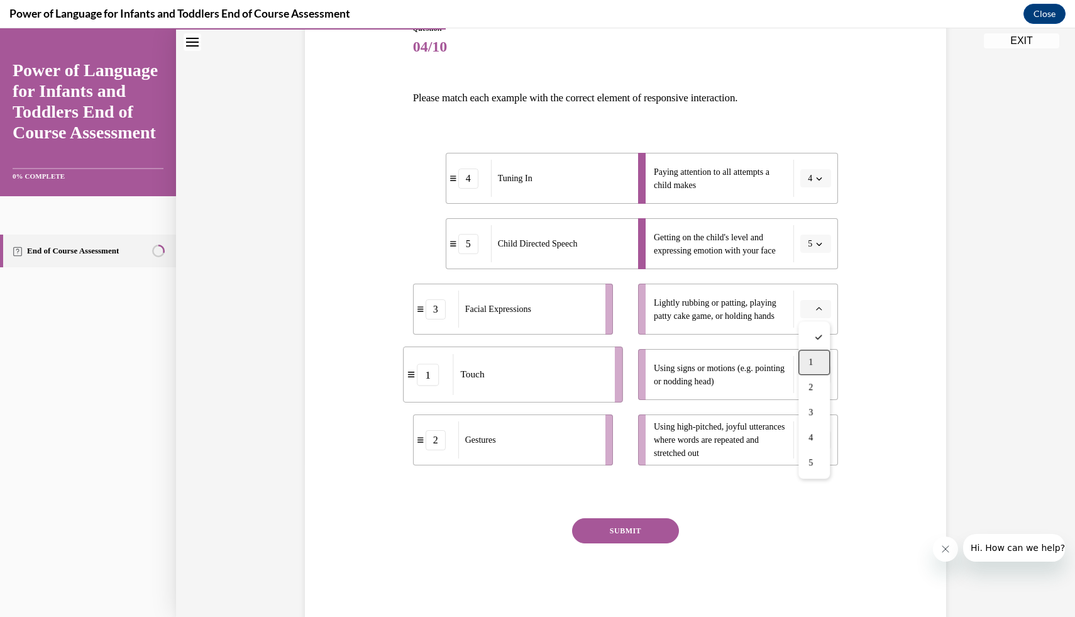
click at [815, 358] on div "1" at bounding box center [813, 361] width 31 height 25
click at [816, 372] on icon "button" at bounding box center [819, 374] width 6 height 6
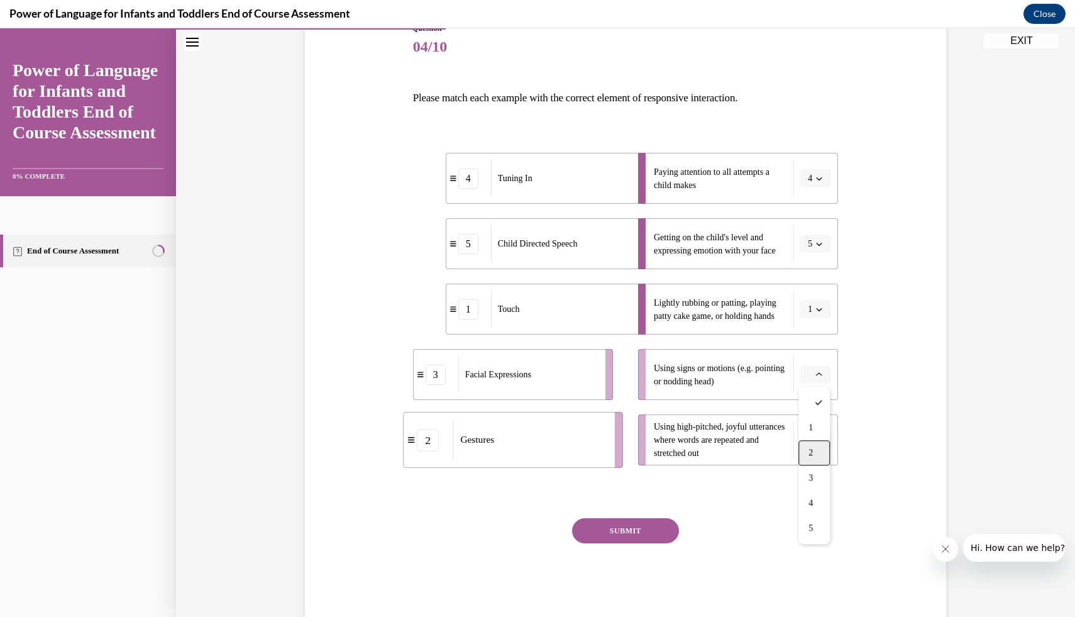
click at [810, 452] on span "2" at bounding box center [810, 452] width 4 height 10
click at [811, 444] on span "Please select an option" at bounding box center [810, 440] width 4 height 13
click at [884, 427] on div "Question 04/10 Please match each example with the correct element of responsive…" at bounding box center [625, 303] width 647 height 636
click at [813, 241] on button "5" at bounding box center [815, 243] width 31 height 19
click at [809, 342] on span "3" at bounding box center [808, 347] width 4 height 10
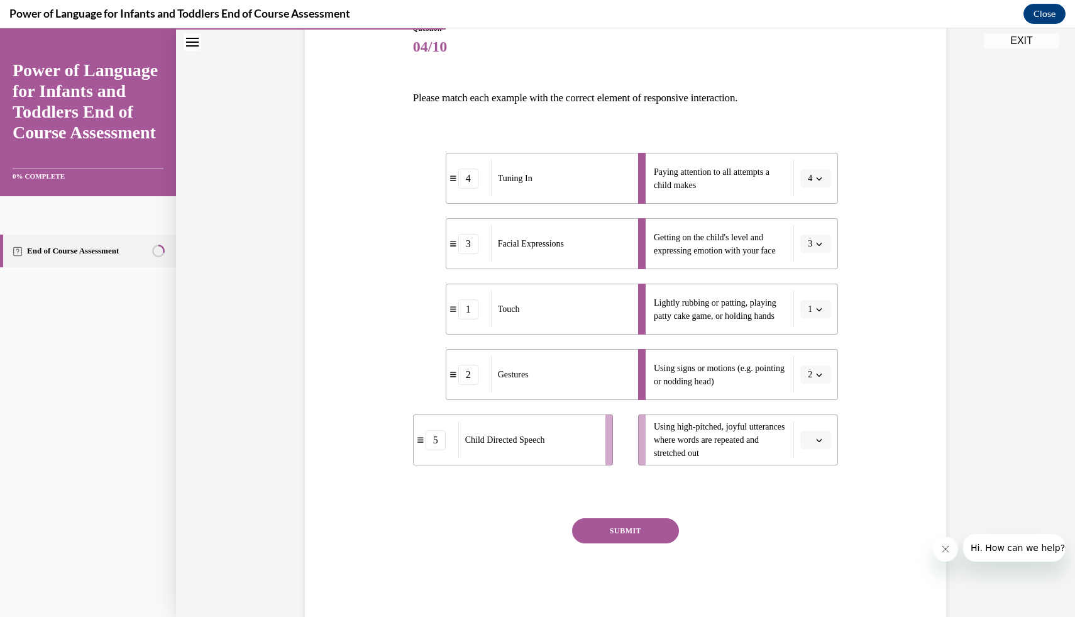
click at [818, 442] on icon "button" at bounding box center [819, 440] width 6 height 6
click at [813, 596] on span "5" at bounding box center [810, 593] width 4 height 10
click at [656, 526] on button "SUBMIT" at bounding box center [625, 530] width 107 height 25
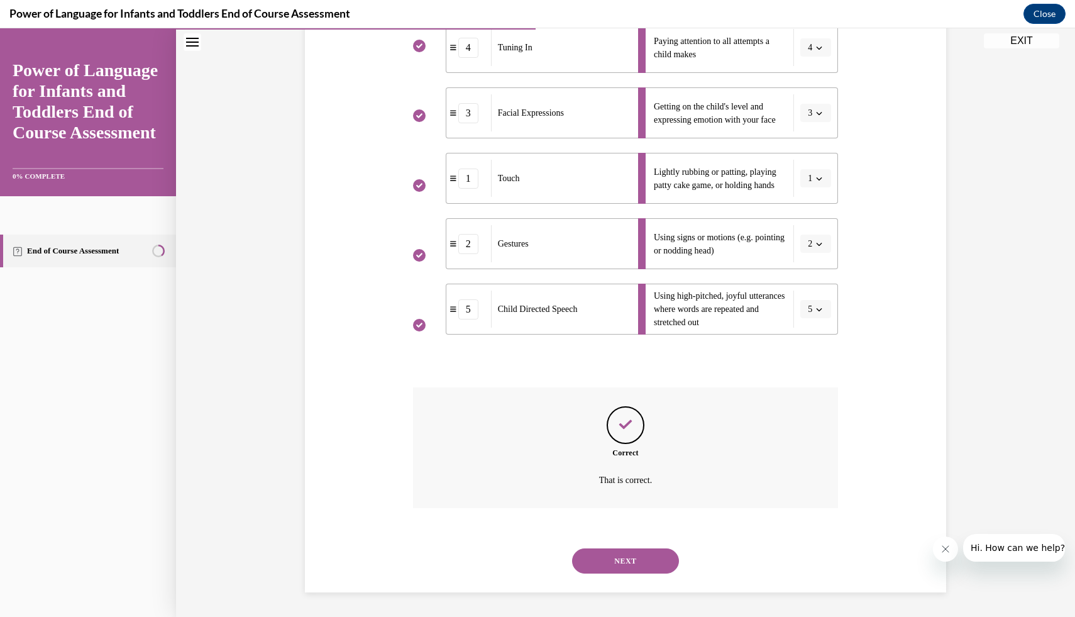
scroll to position [283, 0]
click at [645, 561] on button "NEXT" at bounding box center [625, 559] width 107 height 25
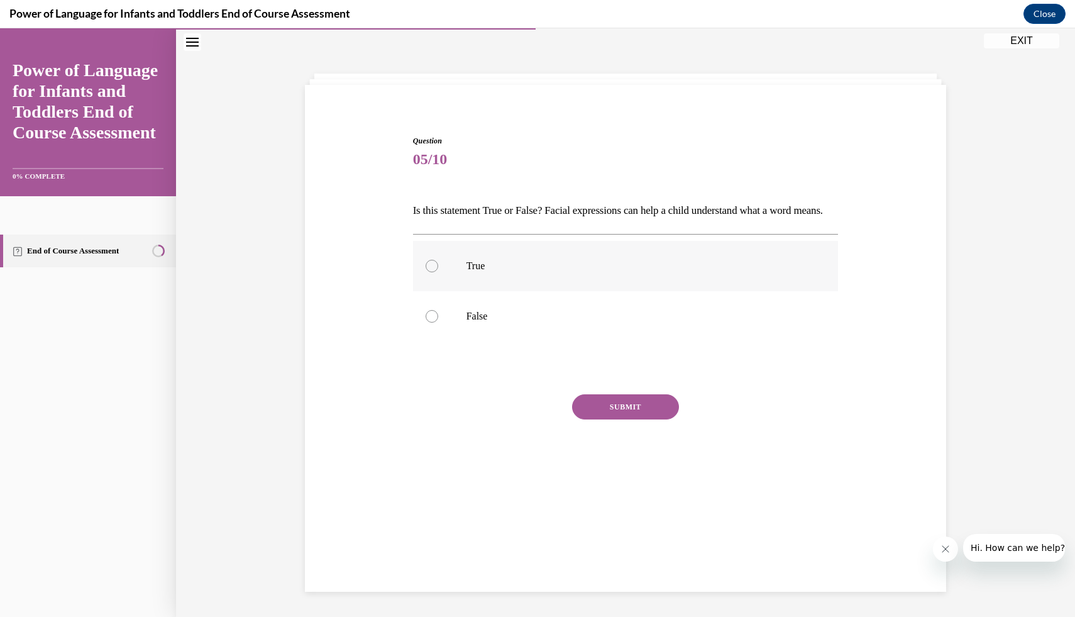
click at [585, 272] on p "True" at bounding box center [636, 266] width 341 height 13
click at [438, 272] on input "True" at bounding box center [431, 266] width 13 height 13
radio input "true"
click at [624, 419] on button "SUBMIT" at bounding box center [625, 406] width 107 height 25
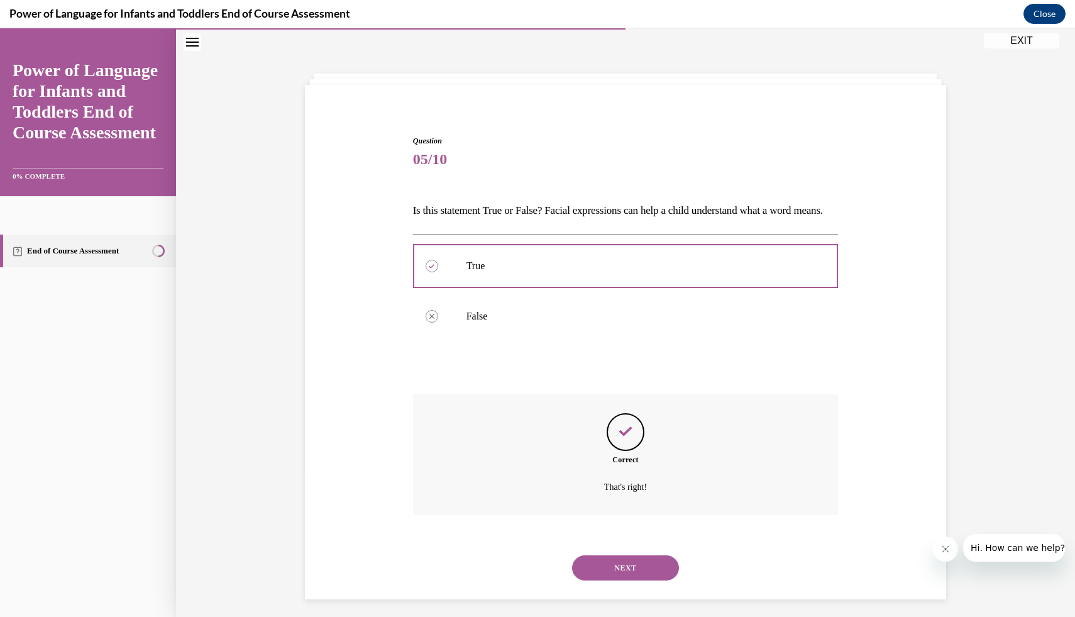
scroll to position [69, 0]
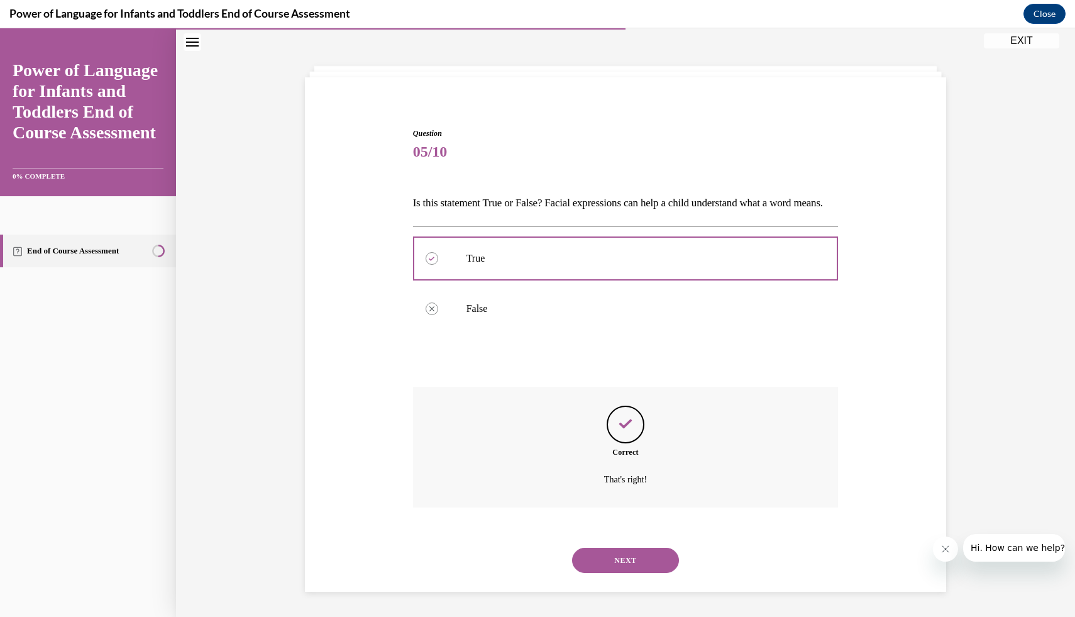
click at [620, 563] on button "NEXT" at bounding box center [625, 559] width 107 height 25
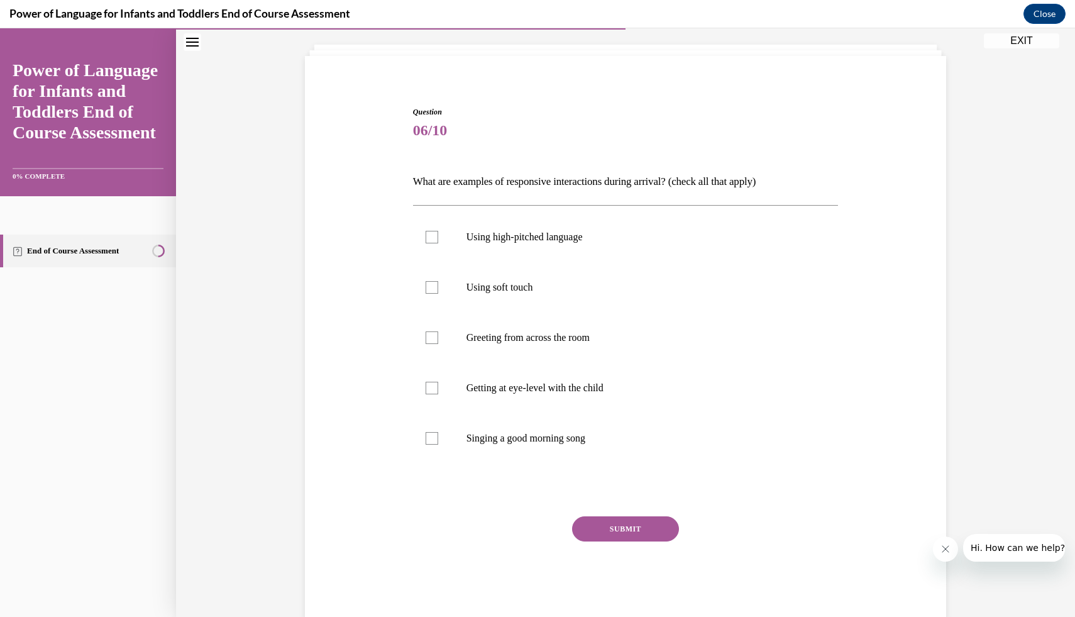
scroll to position [66, 0]
click at [647, 288] on p "Using soft touch" at bounding box center [636, 289] width 341 height 13
click at [438, 288] on input "Using soft touch" at bounding box center [431, 289] width 13 height 13
checkbox input "true"
click at [600, 402] on label "Getting at eye-level with the child" at bounding box center [625, 390] width 425 height 50
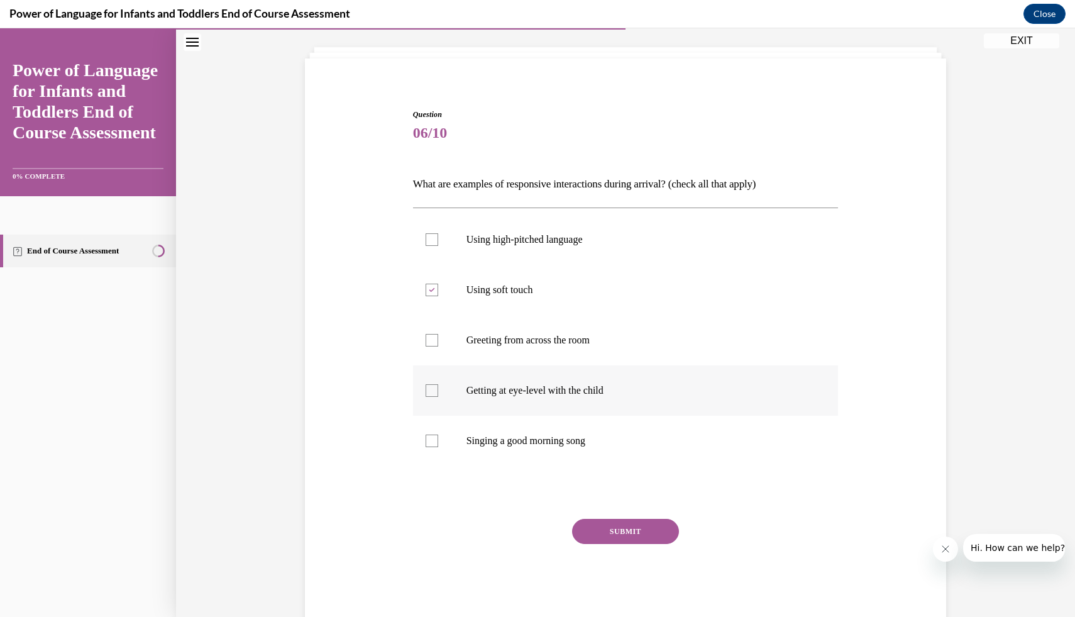
click at [438, 397] on input "Getting at eye-level with the child" at bounding box center [431, 390] width 13 height 13
checkbox input "true"
click at [588, 441] on p "Singing a good morning song" at bounding box center [636, 440] width 341 height 13
click at [438, 441] on input "Singing a good morning song" at bounding box center [431, 440] width 13 height 13
checkbox input "true"
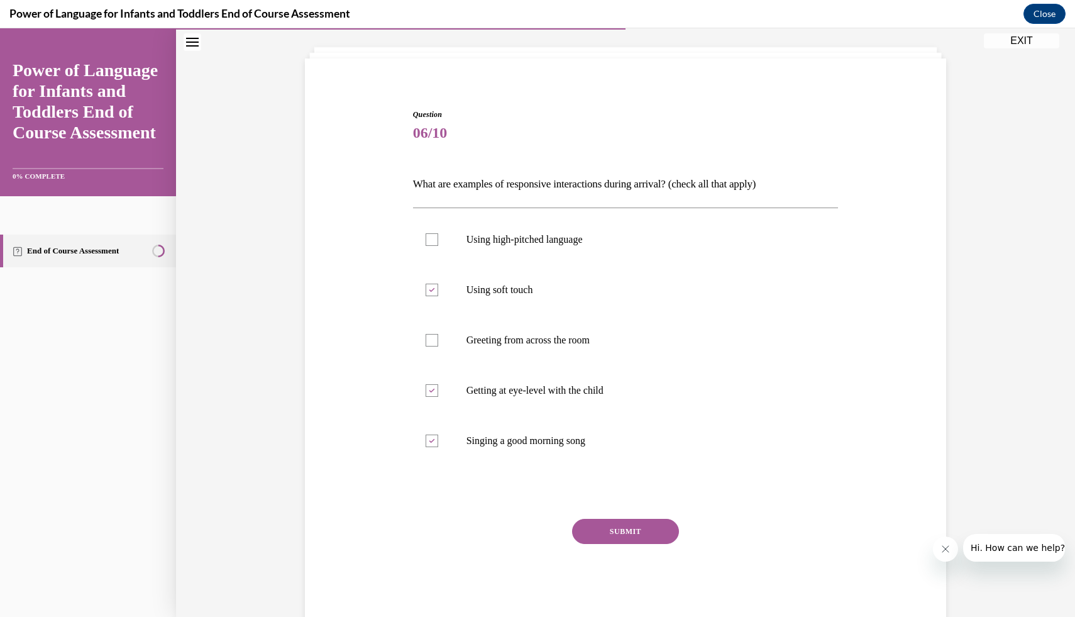
click at [582, 530] on button "SUBMIT" at bounding box center [625, 531] width 107 height 25
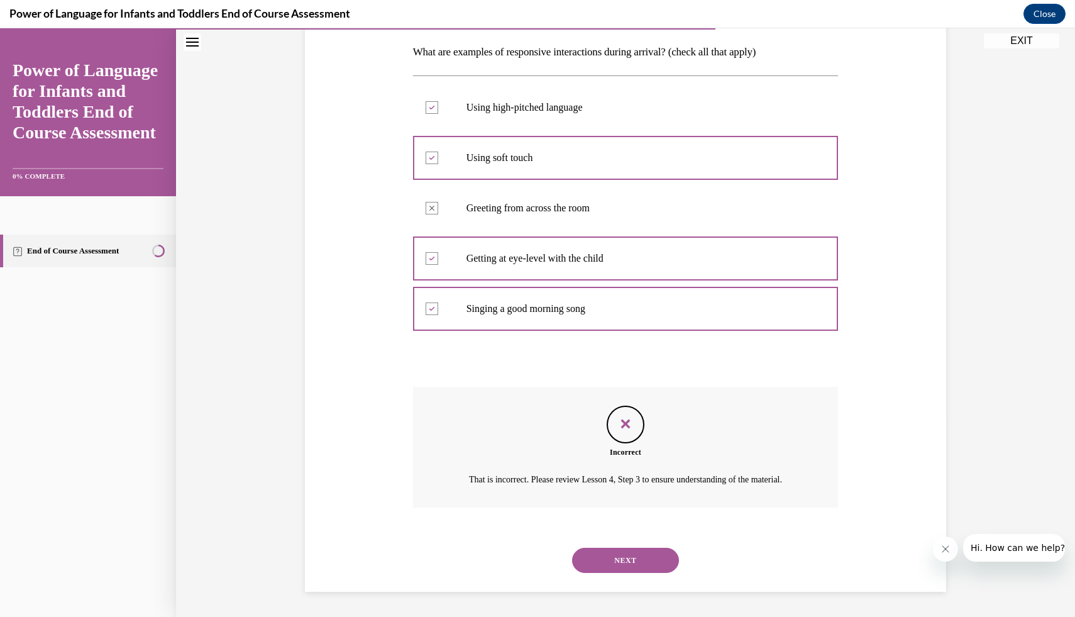
scroll to position [212, 0]
click at [617, 566] on button "NEXT" at bounding box center [625, 559] width 107 height 25
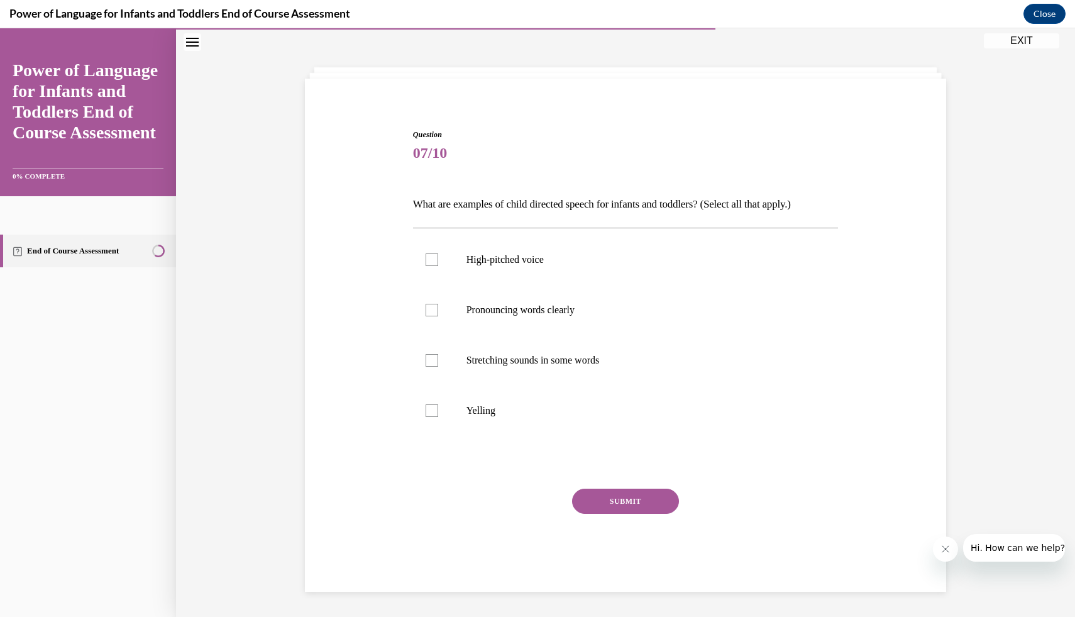
scroll to position [46, 0]
click at [526, 265] on p "High-pitched voice" at bounding box center [636, 259] width 341 height 13
click at [438, 265] on input "High-pitched voice" at bounding box center [431, 259] width 13 height 13
checkbox input "true"
click at [535, 321] on label "Pronouncing words clearly" at bounding box center [625, 310] width 425 height 50
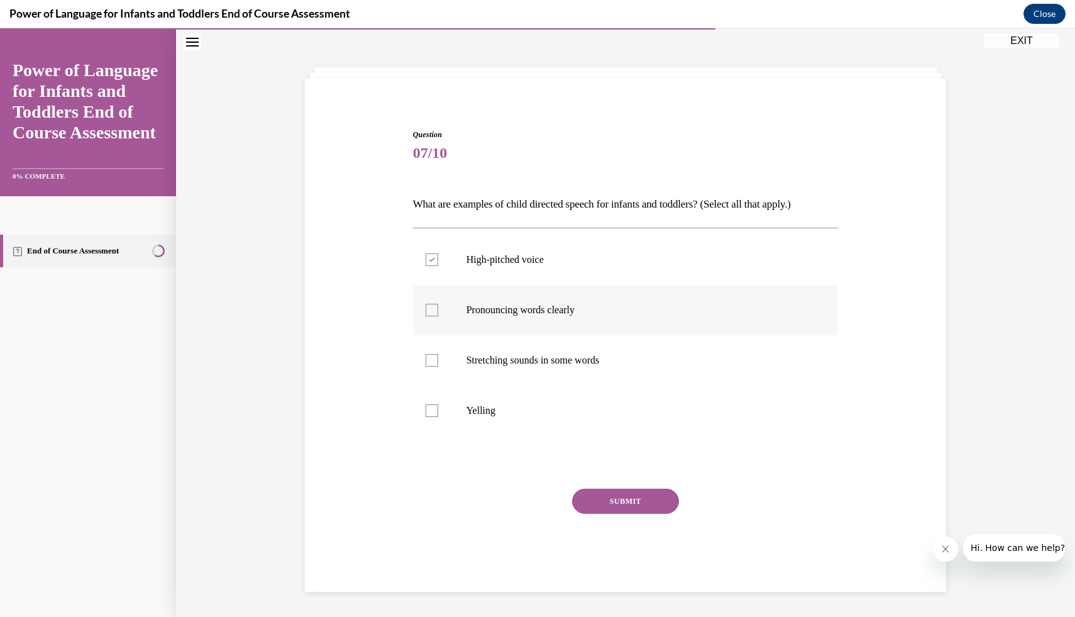
click at [438, 316] on input "Pronouncing words clearly" at bounding box center [431, 310] width 13 height 13
checkbox input "true"
click at [534, 370] on label "Stretching sounds in some words" at bounding box center [625, 360] width 425 height 50
click at [438, 366] on input "Stretching sounds in some words" at bounding box center [431, 360] width 13 height 13
checkbox input "true"
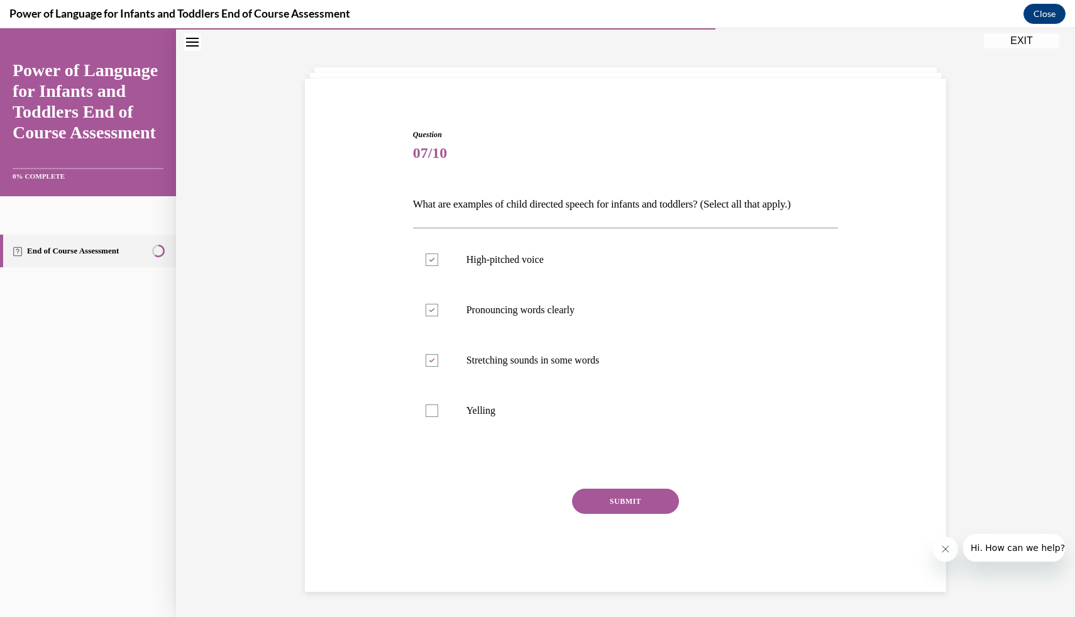
click at [589, 503] on button "SUBMIT" at bounding box center [625, 500] width 107 height 25
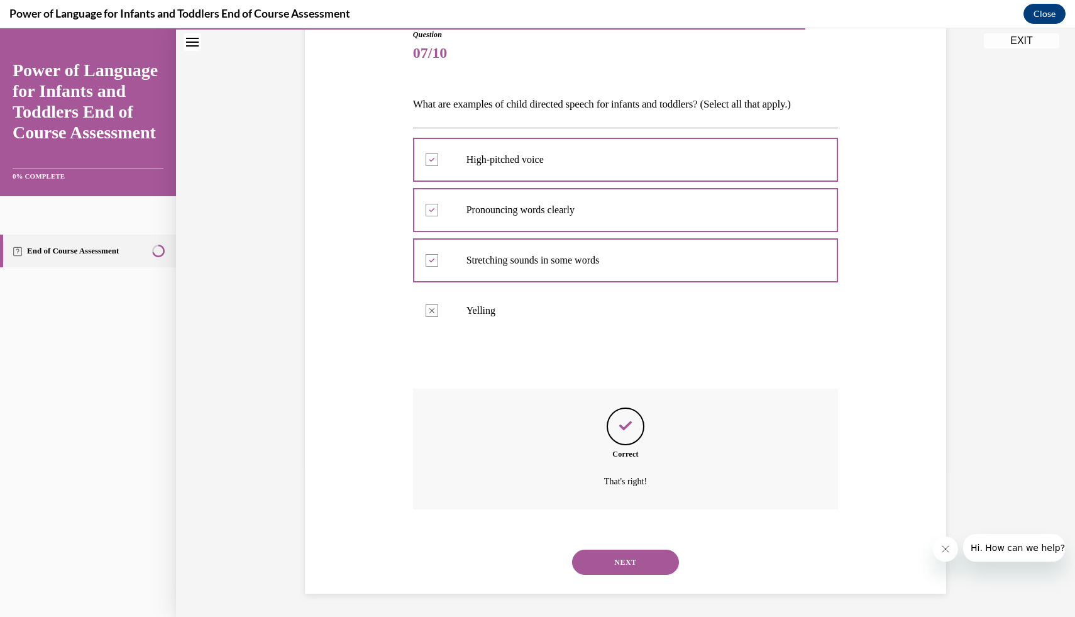
scroll to position [148, 0]
click at [607, 557] on button "NEXT" at bounding box center [625, 559] width 107 height 25
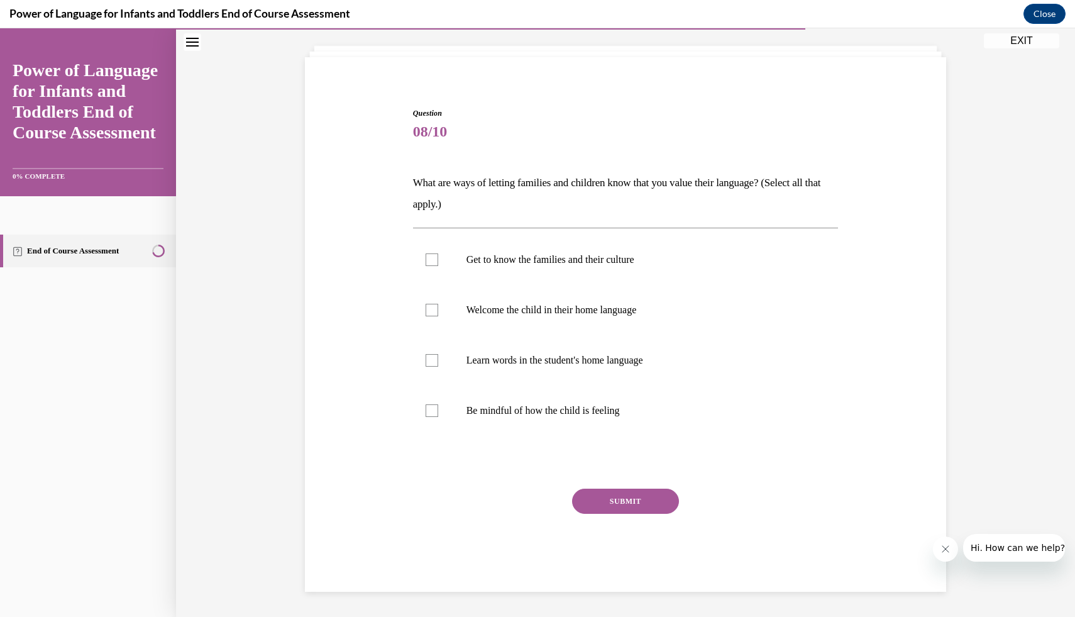
scroll to position [67, 0]
click at [727, 266] on label "Get to know the families and their culture" at bounding box center [625, 259] width 425 height 50
click at [438, 266] on input "Get to know the families and their culture" at bounding box center [431, 259] width 13 height 13
checkbox input "true"
click at [689, 314] on p "Welcome the child in their home language" at bounding box center [636, 310] width 341 height 13
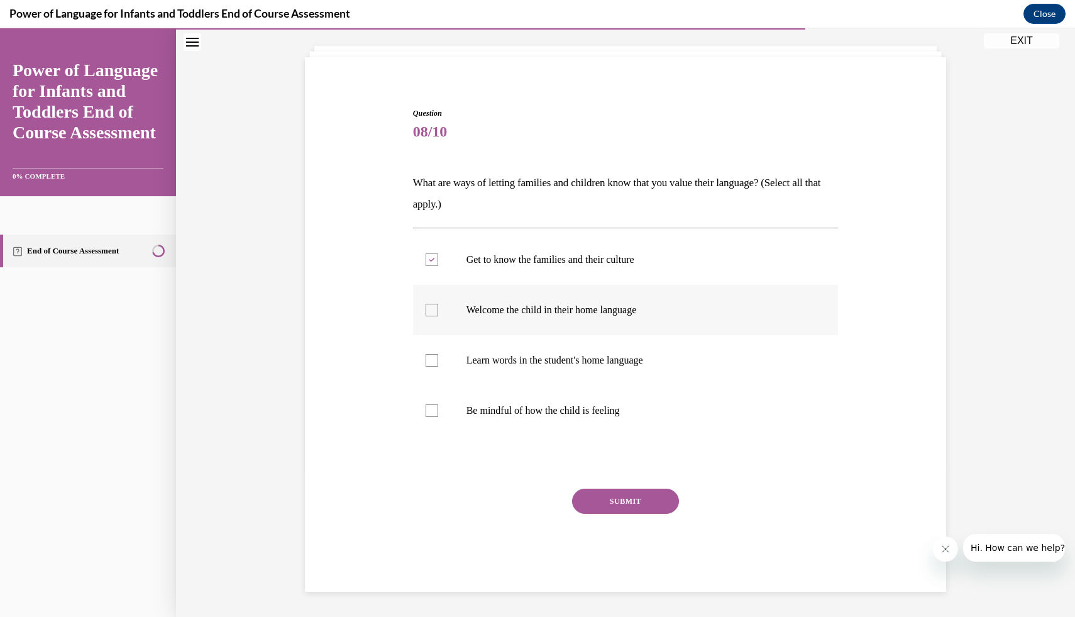
click at [438, 314] on input "Welcome the child in their home language" at bounding box center [431, 310] width 13 height 13
checkbox input "true"
click at [660, 363] on p "Learn words in the student's home language" at bounding box center [636, 360] width 341 height 13
click at [438, 363] on input "Learn words in the student's home language" at bounding box center [431, 360] width 13 height 13
checkbox input "true"
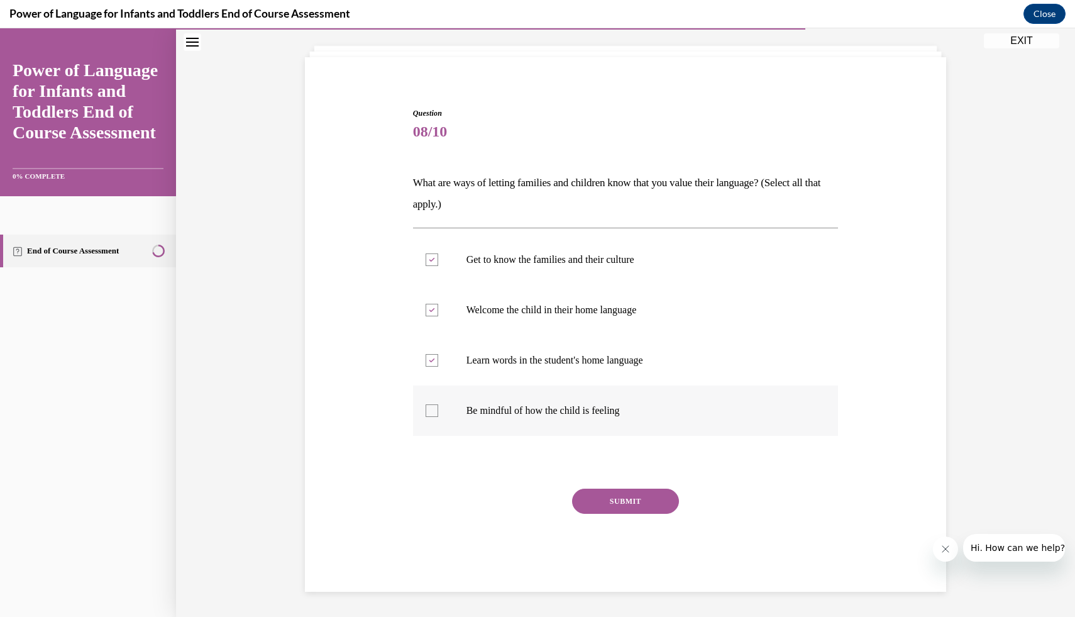
click at [631, 413] on p "Be mindful of how the child is feeling" at bounding box center [636, 410] width 341 height 13
click at [438, 413] on input "Be mindful of how the child is feeling" at bounding box center [431, 410] width 13 height 13
checkbox input "true"
click at [628, 508] on button "SUBMIT" at bounding box center [625, 500] width 107 height 25
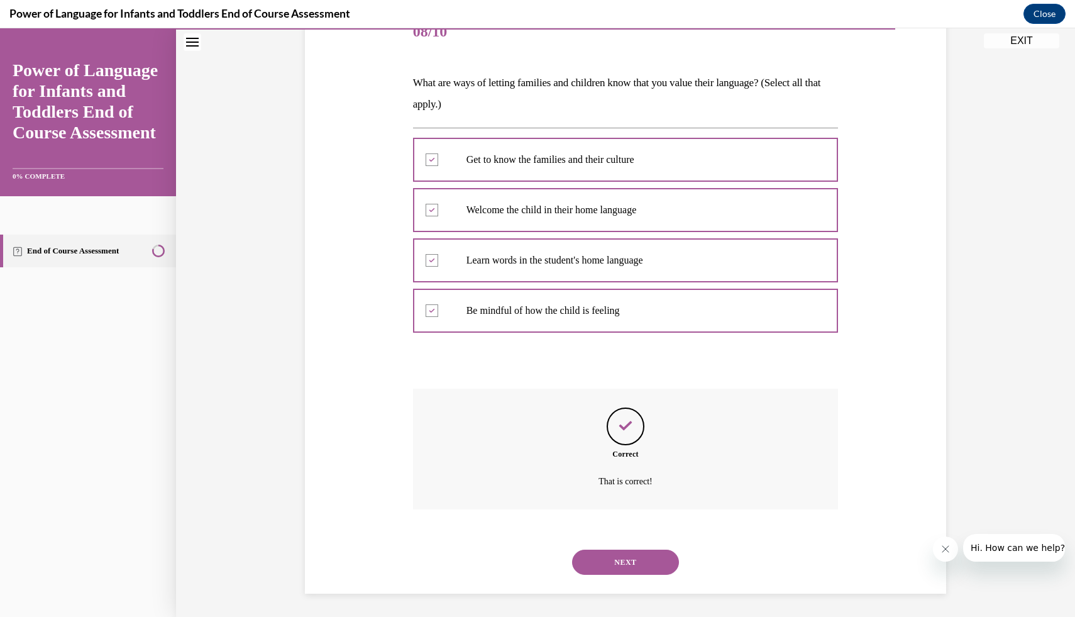
scroll to position [169, 0]
click at [627, 561] on button "NEXT" at bounding box center [625, 559] width 107 height 25
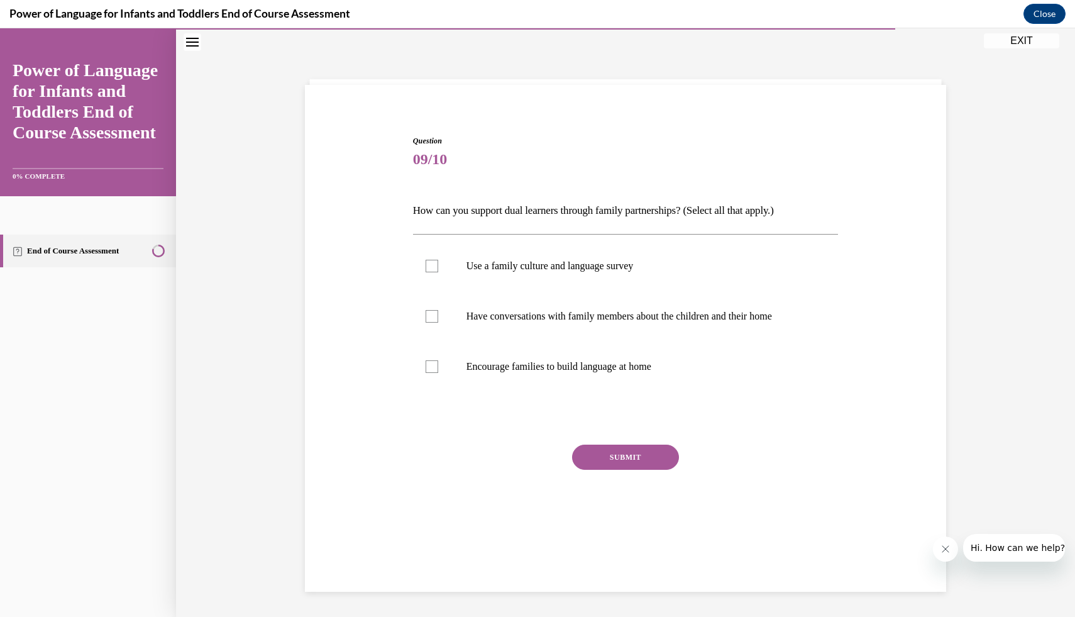
scroll to position [40, 0]
click at [556, 284] on label "Use a family culture and language survey" at bounding box center [625, 266] width 425 height 50
click at [438, 272] on input "Use a family culture and language survey" at bounding box center [431, 266] width 13 height 13
checkbox input "true"
click at [557, 317] on p "Have conversations with family members about the children and their home" at bounding box center [636, 316] width 341 height 13
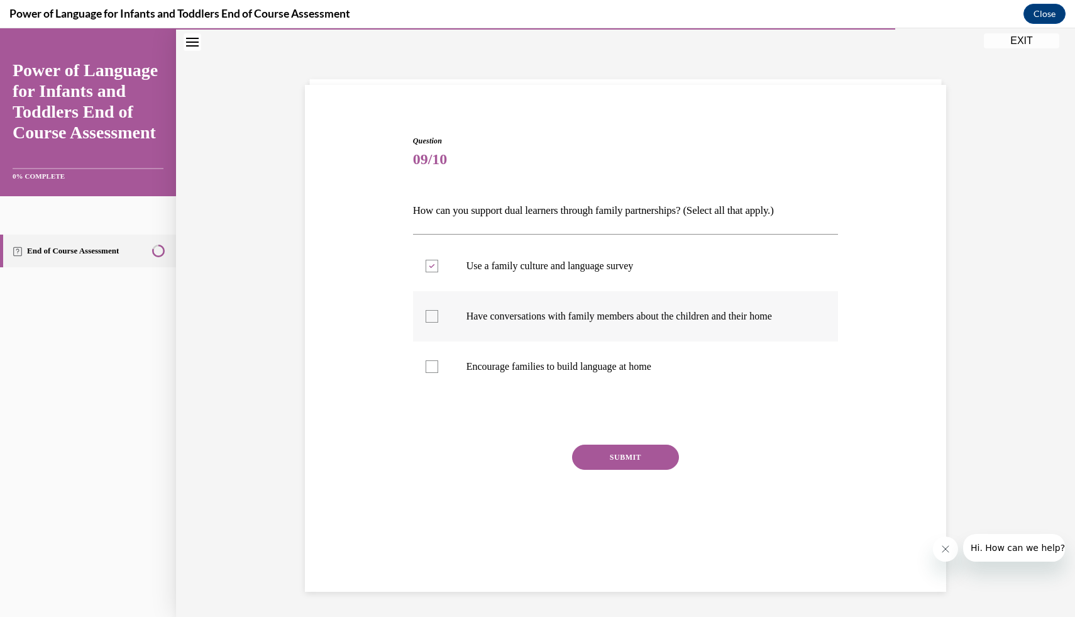
click at [438, 317] on input "Have conversations with family members about the children and their home" at bounding box center [431, 316] width 13 height 13
checkbox input "true"
click at [560, 368] on p "Encourage families to build language at home" at bounding box center [636, 366] width 341 height 13
click at [438, 368] on input "Encourage families to build language at home" at bounding box center [431, 366] width 13 height 13
checkbox input "true"
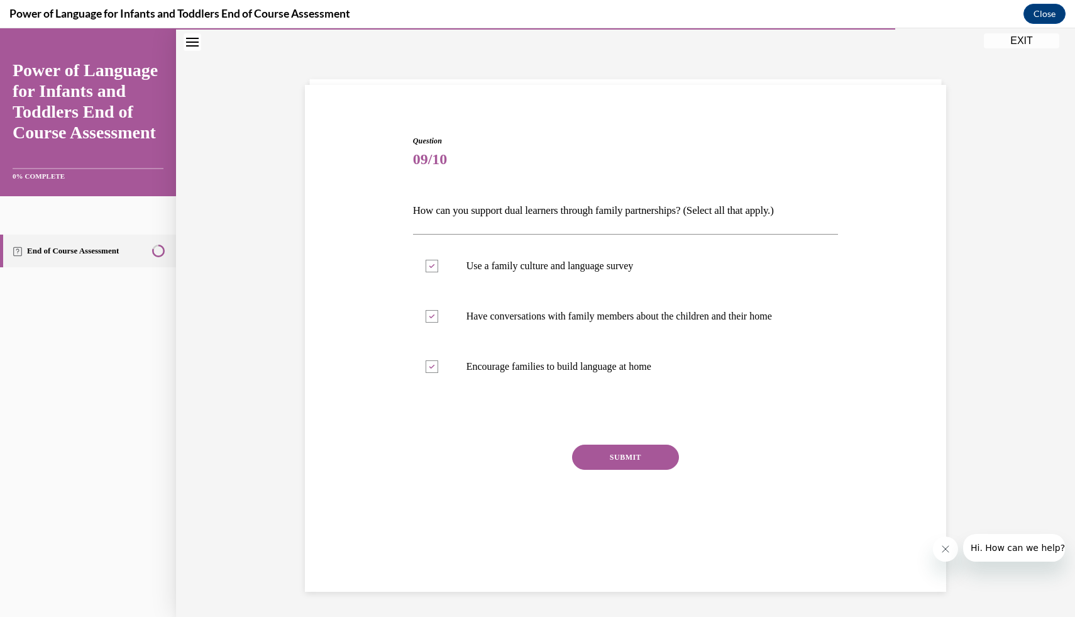
click at [607, 454] on button "SUBMIT" at bounding box center [625, 456] width 107 height 25
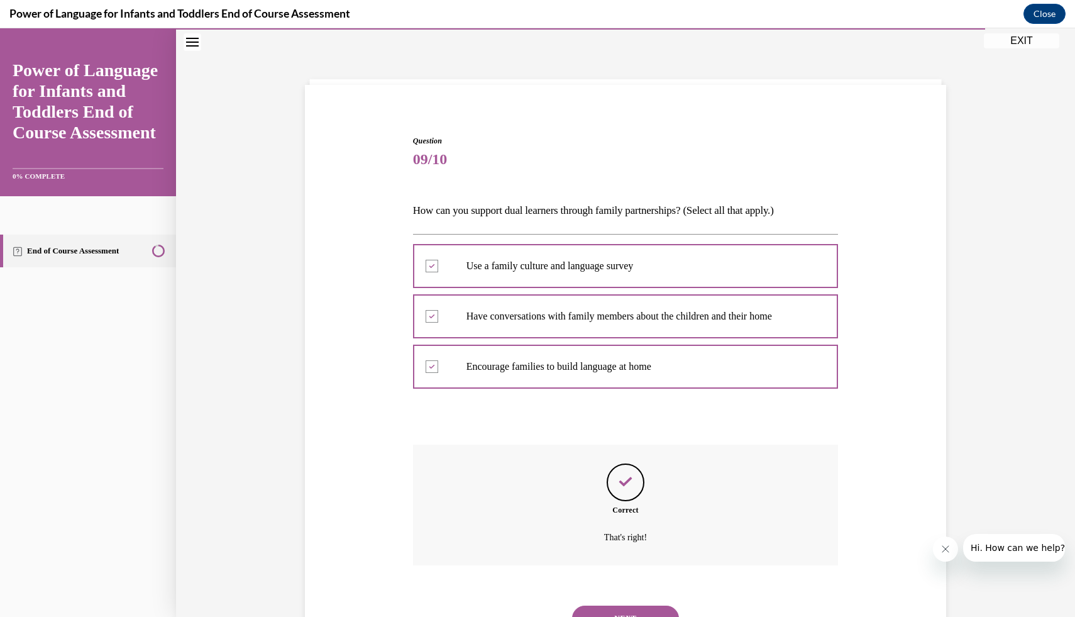
scroll to position [97, 0]
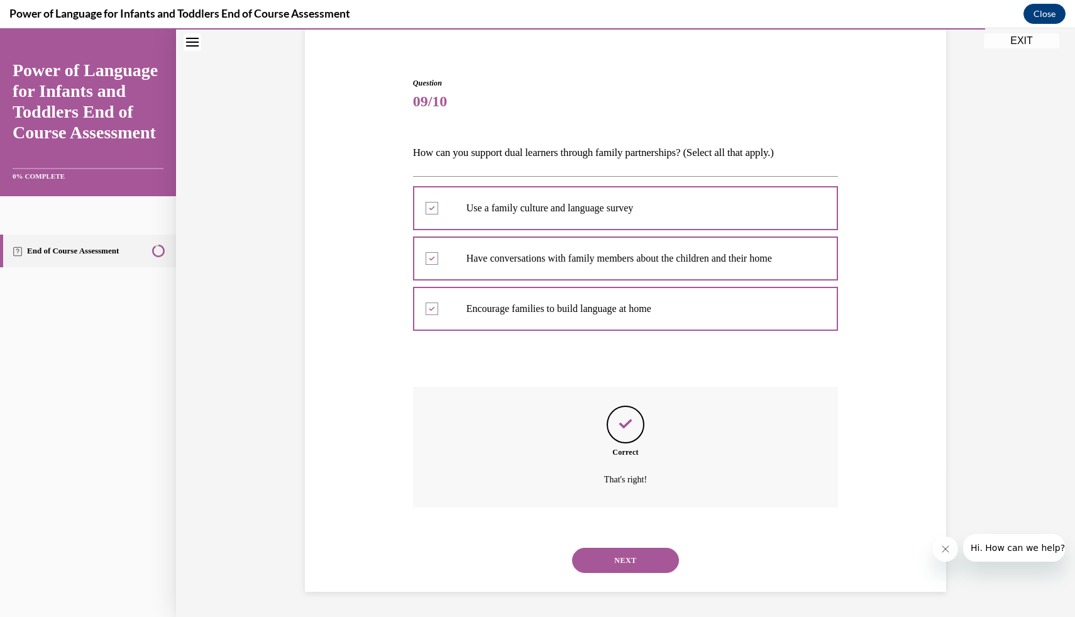
click at [614, 561] on button "NEXT" at bounding box center [625, 559] width 107 height 25
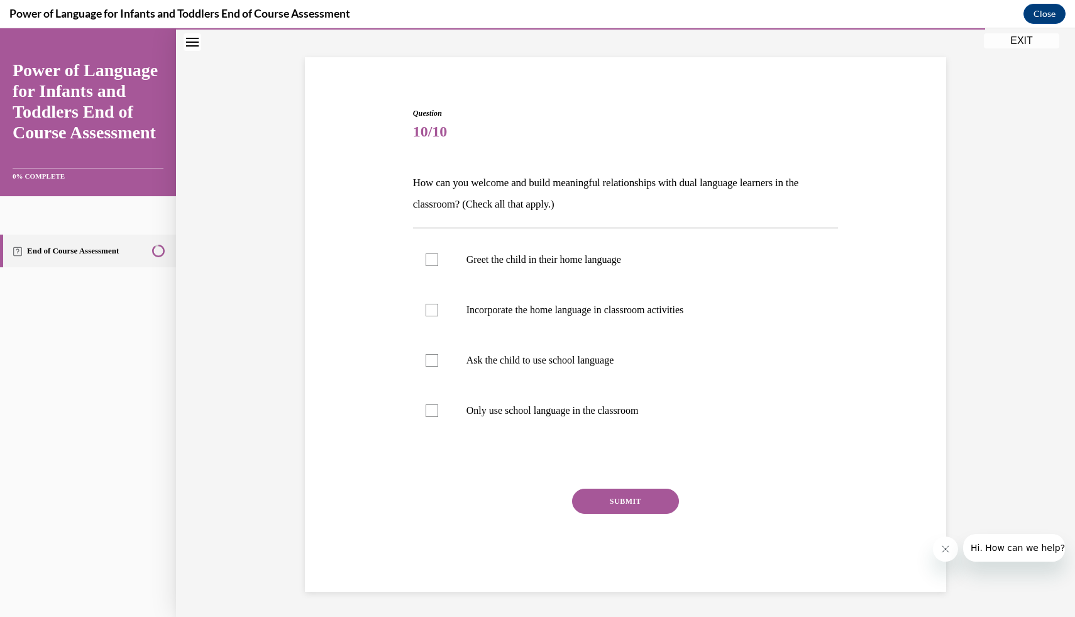
scroll to position [67, 0]
click at [629, 265] on p "Greet the child in their home language" at bounding box center [636, 259] width 341 height 13
click at [438, 265] on input "Greet the child in their home language" at bounding box center [431, 259] width 13 height 13
checkbox input "true"
click at [635, 321] on label "Incorporate the home language in classroom activities" at bounding box center [625, 310] width 425 height 50
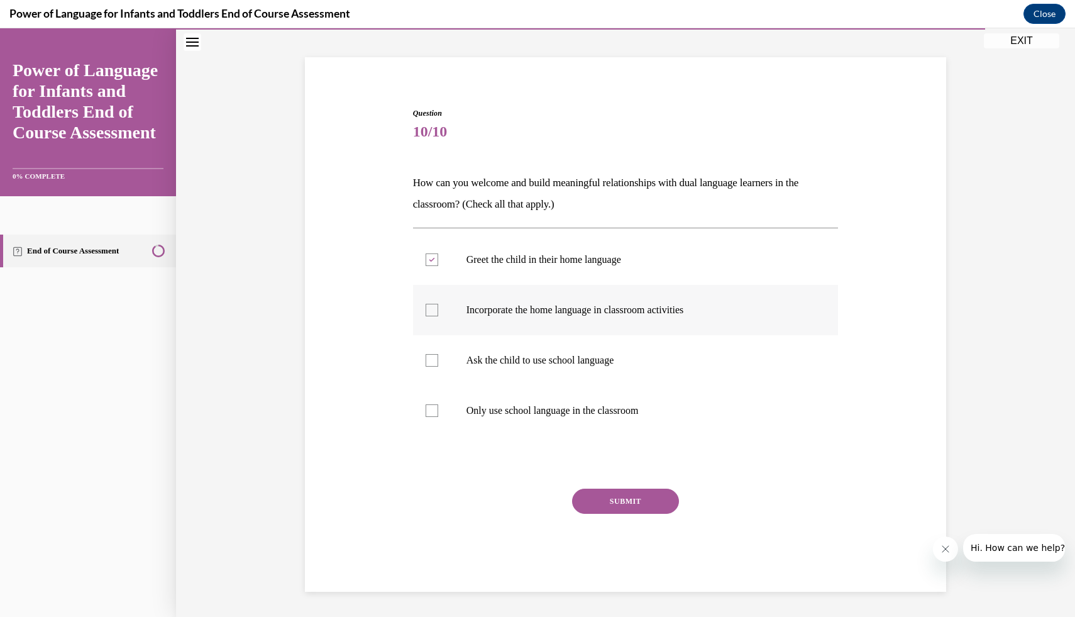
click at [438, 316] on input "Incorporate the home language in classroom activities" at bounding box center [431, 310] width 13 height 13
checkbox input "true"
click at [626, 367] on label "Ask the child to use school language" at bounding box center [625, 360] width 425 height 50
click at [438, 366] on input "Ask the child to use school language" at bounding box center [431, 360] width 13 height 13
checkbox input "true"
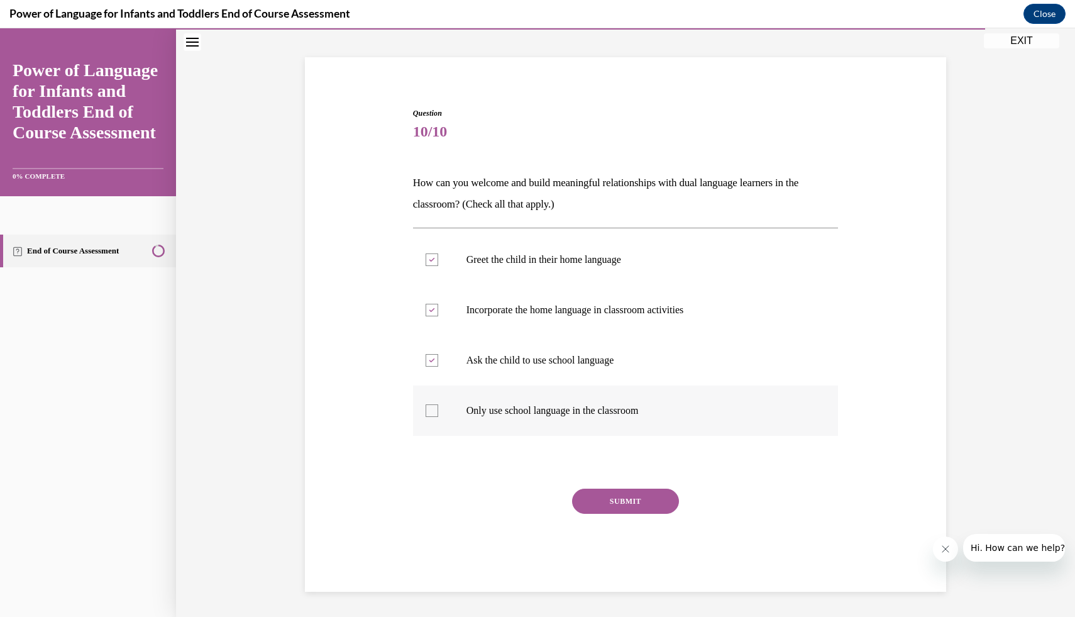
click at [618, 410] on p "Only use school language in the classroom" at bounding box center [636, 410] width 341 height 13
click at [438, 410] on input "Only use school language in the classroom" at bounding box center [431, 410] width 13 height 13
checkbox input "true"
click at [617, 372] on label "Ask the child to use school language" at bounding box center [625, 360] width 425 height 50
click at [438, 366] on input "Ask the child to use school language" at bounding box center [431, 360] width 13 height 13
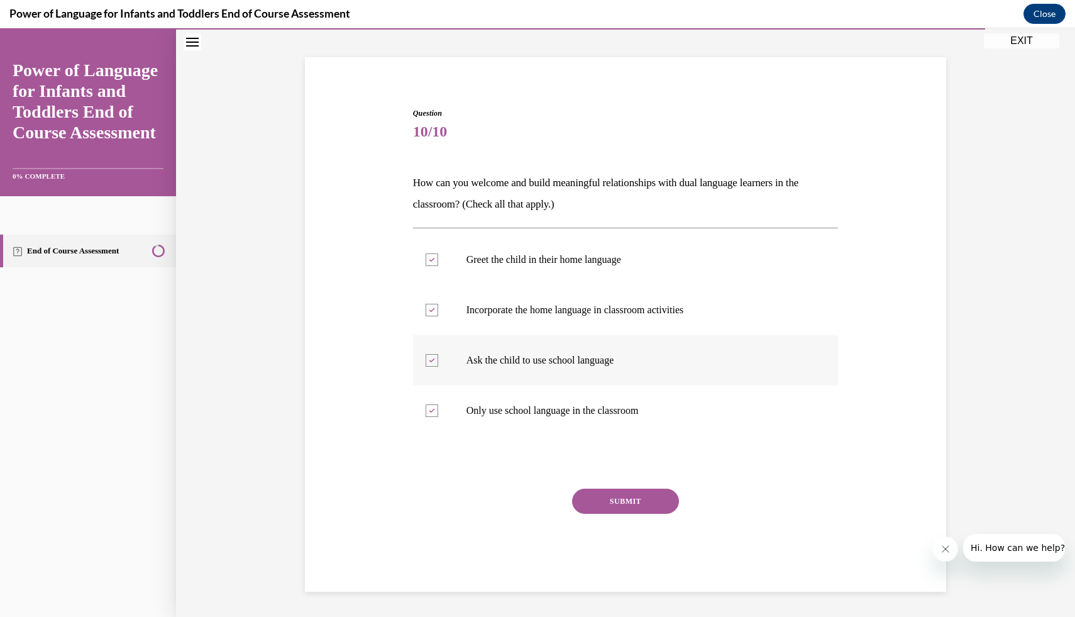
checkbox input "false"
click at [616, 417] on label "Only use school language in the classroom" at bounding box center [625, 410] width 425 height 50
click at [438, 417] on input "Only use school language in the classroom" at bounding box center [431, 410] width 13 height 13
checkbox input "false"
click at [629, 495] on button "SUBMIT" at bounding box center [625, 500] width 107 height 25
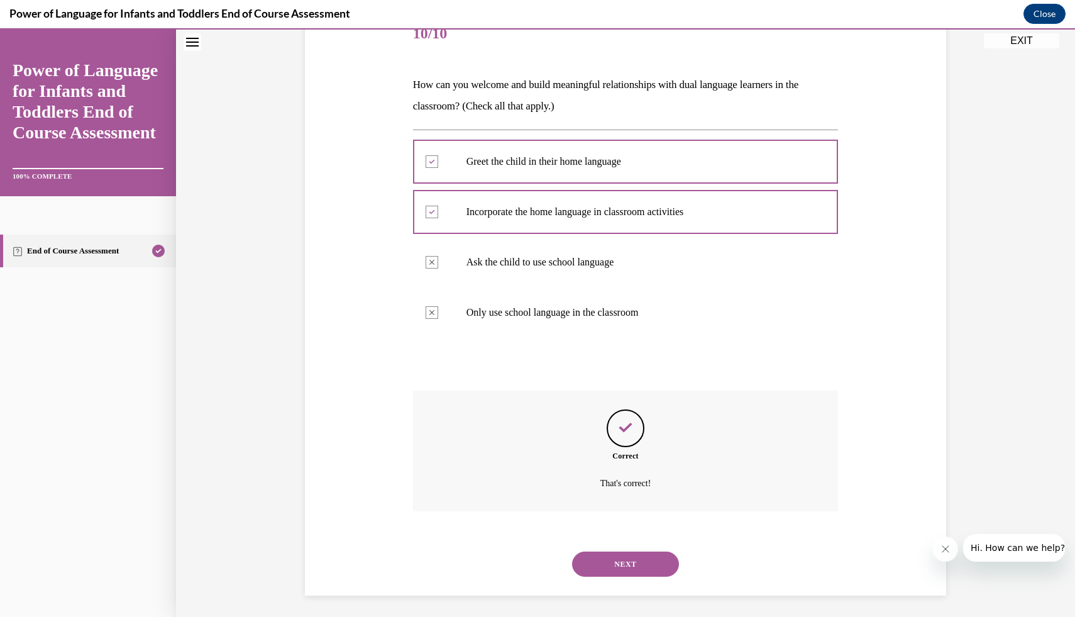
scroll to position [169, 0]
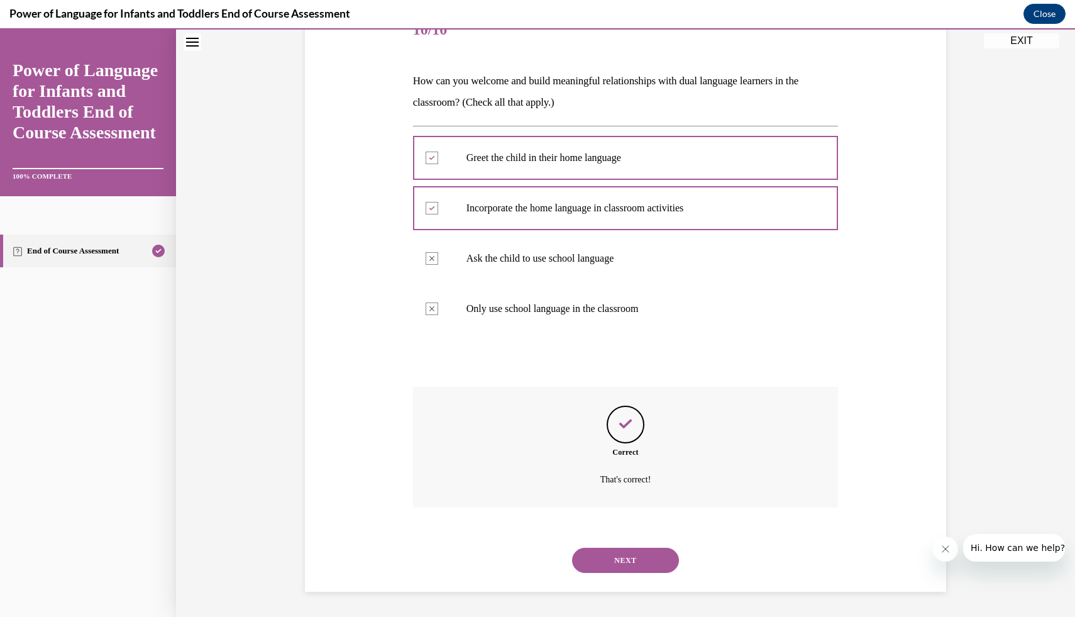
click at [619, 565] on button "NEXT" at bounding box center [625, 559] width 107 height 25
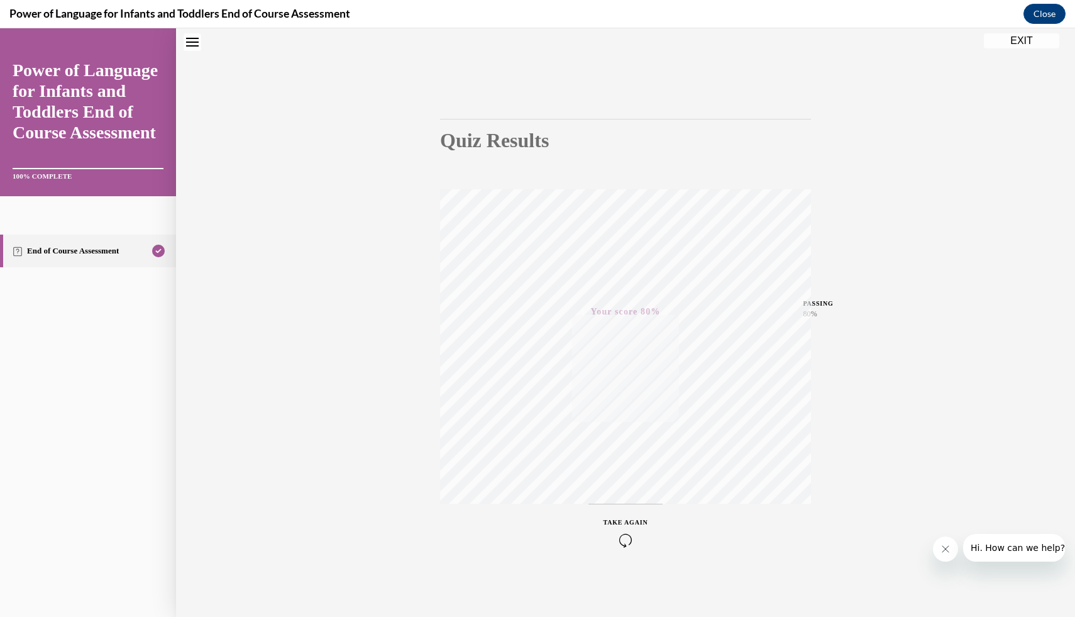
scroll to position [0, 0]
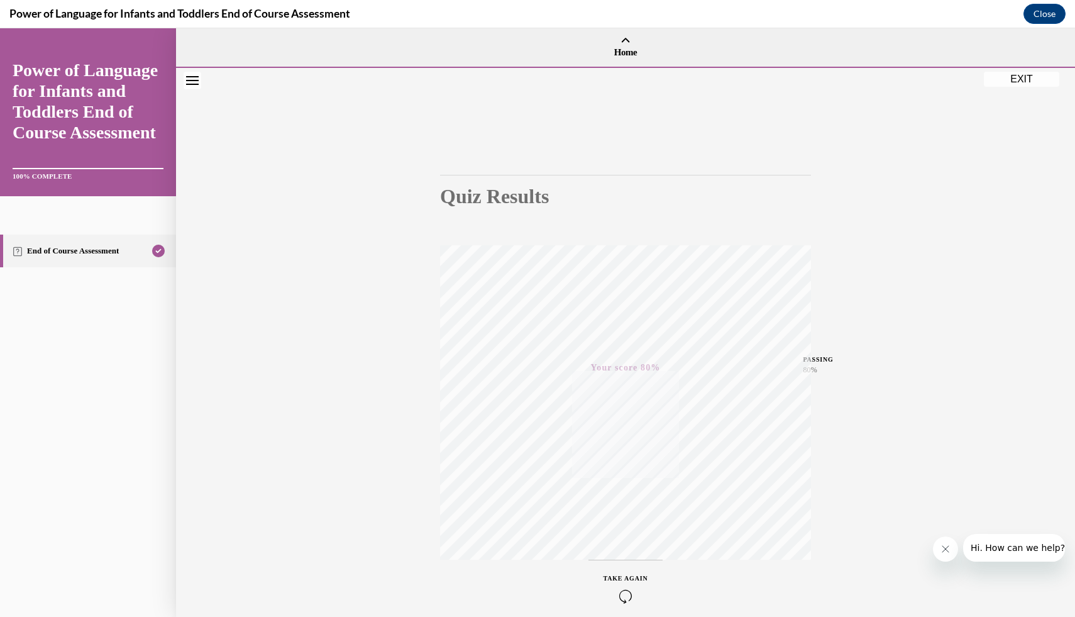
click at [1028, 77] on button "EXIT" at bounding box center [1021, 79] width 75 height 15
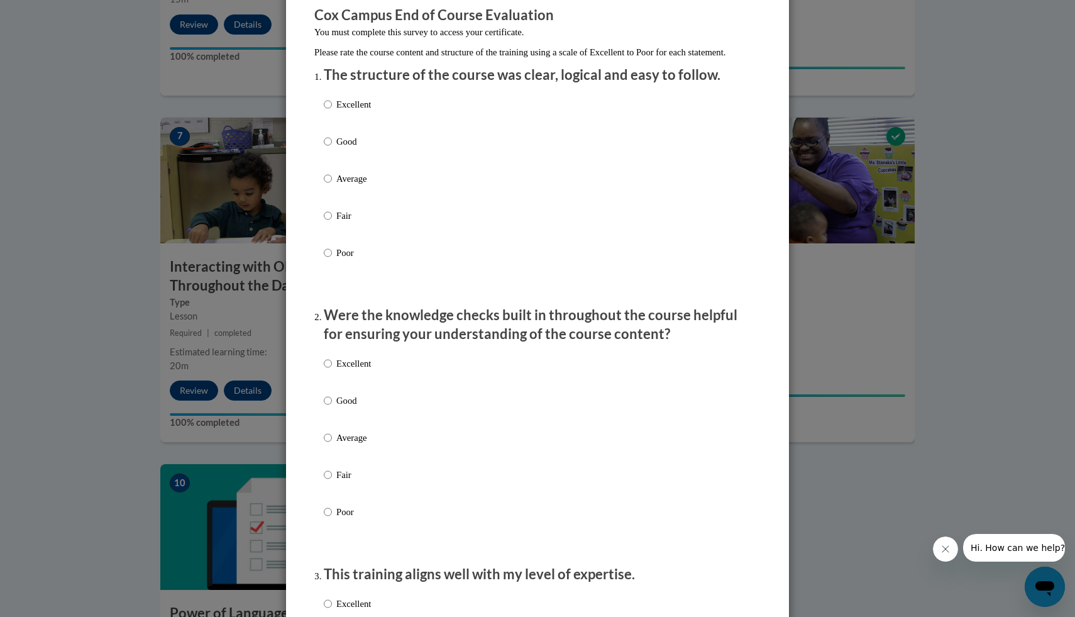
scroll to position [114, 0]
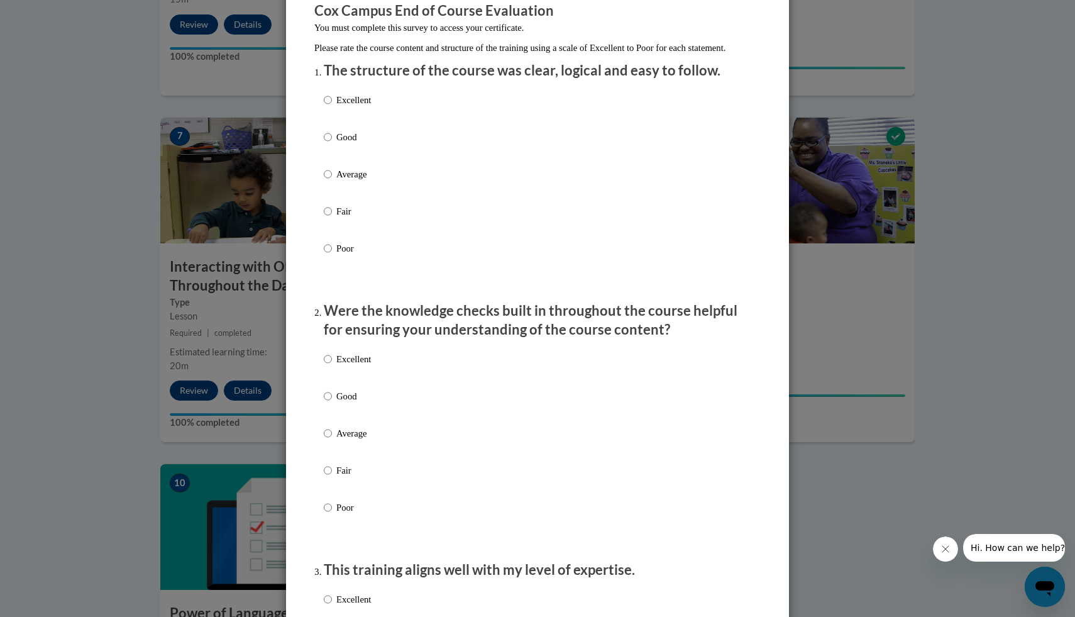
click at [561, 128] on div "Excellent Good Average Fair Poor" at bounding box center [537, 189] width 427 height 205
click at [377, 111] on div "Excellent Good Average Fair Poor" at bounding box center [537, 189] width 427 height 205
click at [338, 107] on p "Excellent" at bounding box center [353, 100] width 35 height 14
click at [332, 107] on input "Excellent" at bounding box center [328, 100] width 8 height 14
radio input "true"
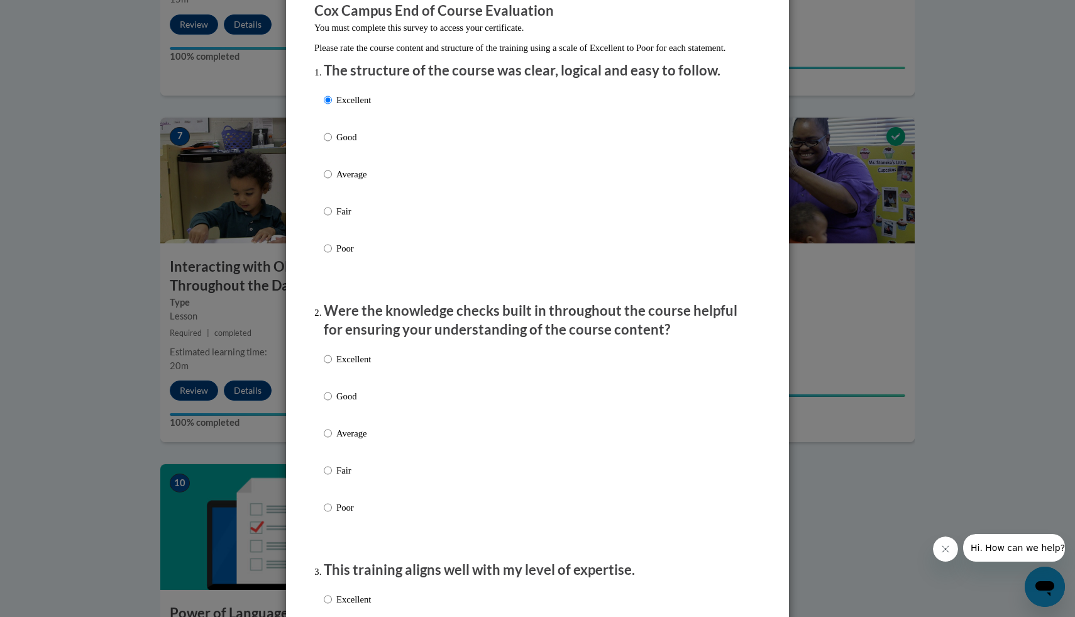
click at [370, 381] on label "Excellent" at bounding box center [347, 369] width 47 height 34
click at [332, 366] on input "Excellent" at bounding box center [328, 359] width 8 height 14
radio input "true"
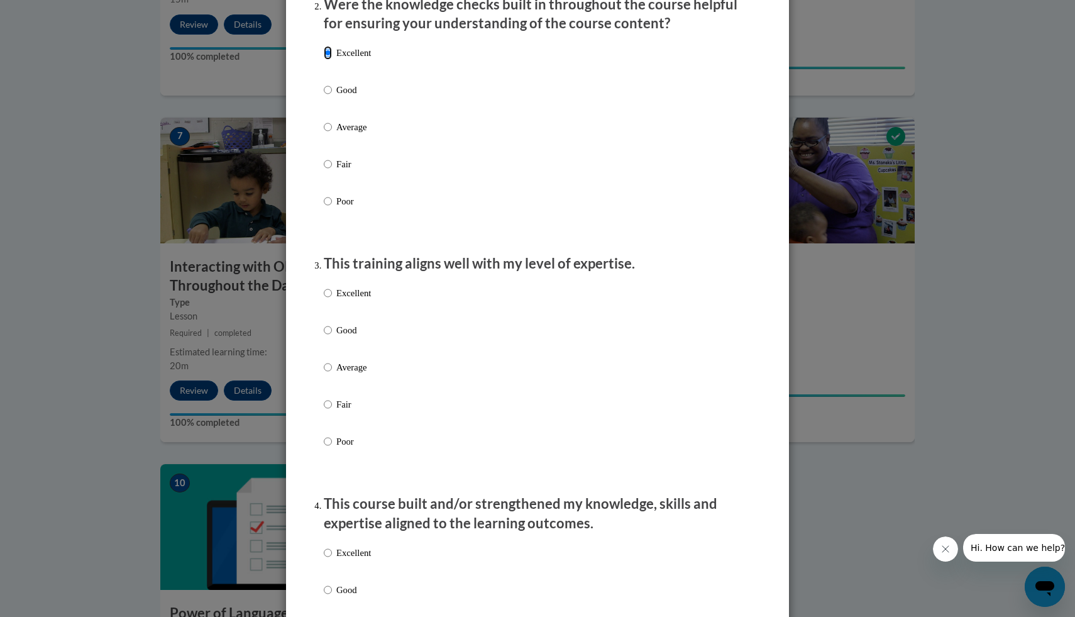
scroll to position [439, 0]
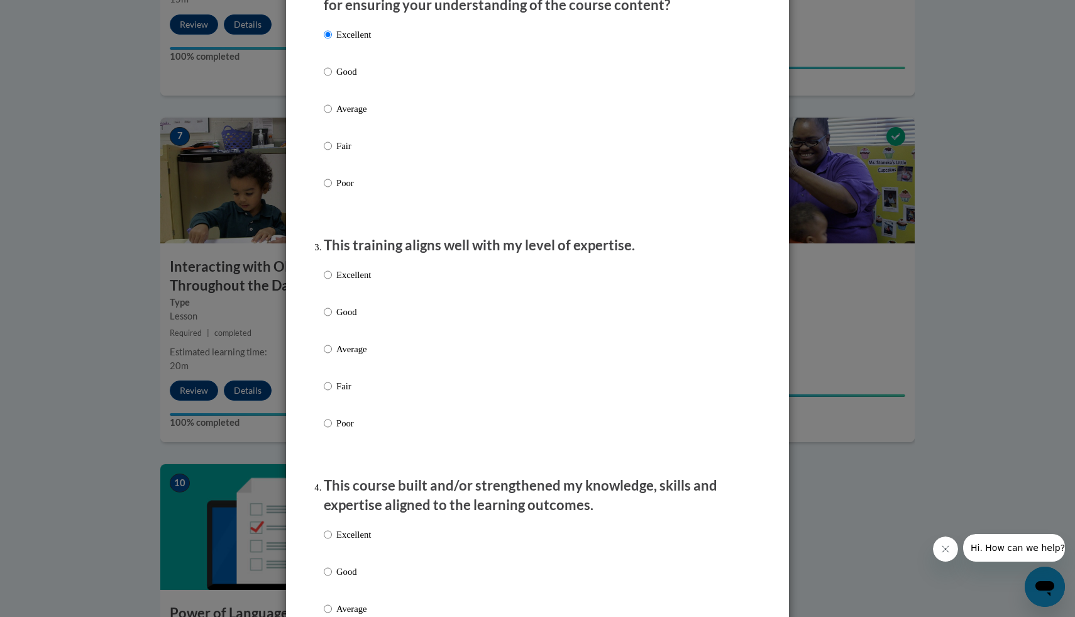
click at [358, 282] on p "Excellent" at bounding box center [353, 275] width 35 height 14
click at [332, 282] on input "Excellent" at bounding box center [328, 275] width 8 height 14
radio input "true"
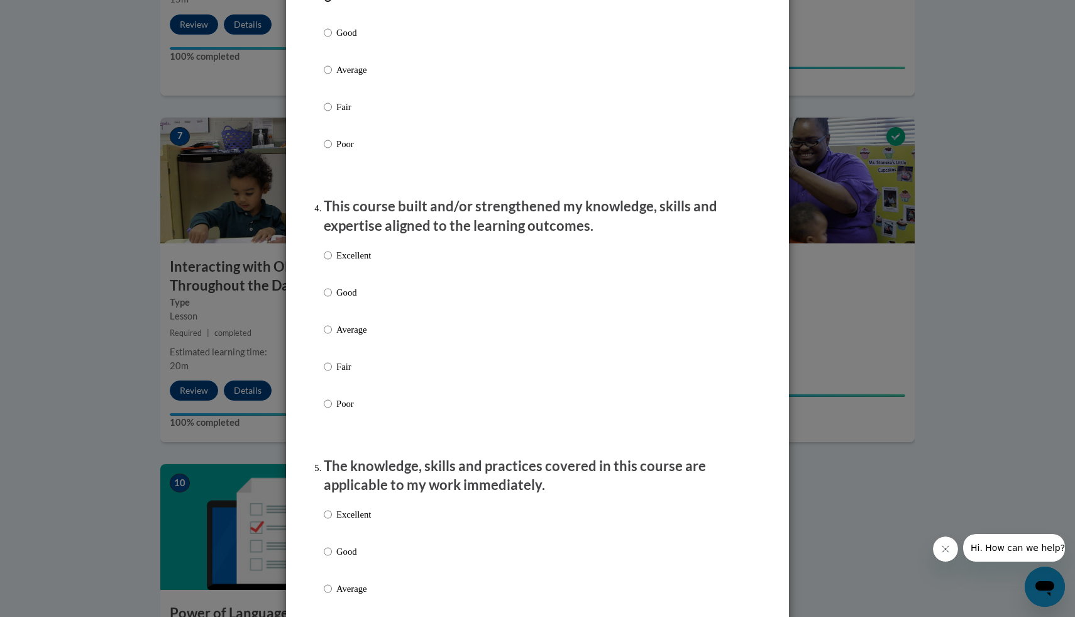
scroll to position [720, 0]
click at [358, 260] on p "Excellent" at bounding box center [353, 253] width 35 height 14
click at [332, 260] on input "Excellent" at bounding box center [328, 253] width 8 height 14
radio input "true"
click at [373, 519] on div "Excellent Good Average Fair Poor" at bounding box center [537, 601] width 427 height 205
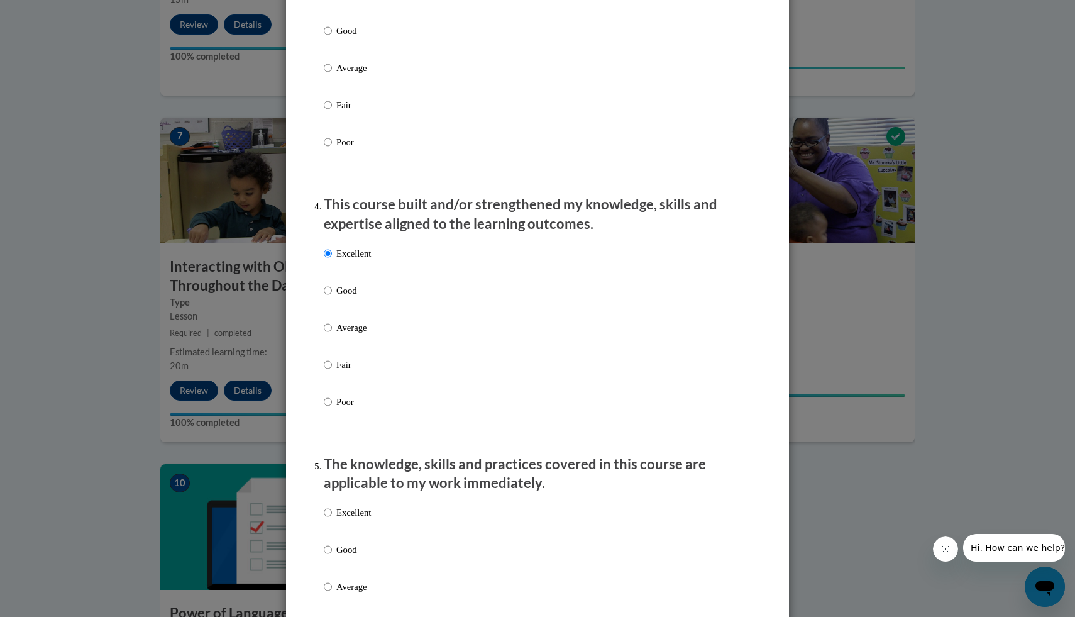
click at [354, 519] on p "Excellent" at bounding box center [353, 512] width 35 height 14
click at [332, 519] on input "Excellent" at bounding box center [328, 512] width 8 height 14
radio input "true"
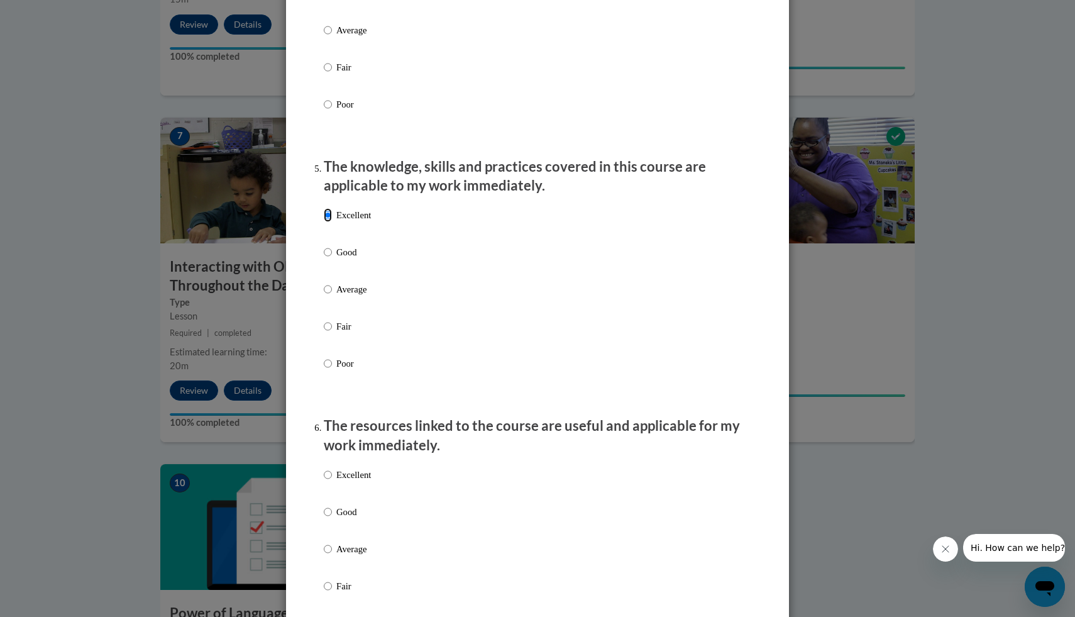
scroll to position [1036, 0]
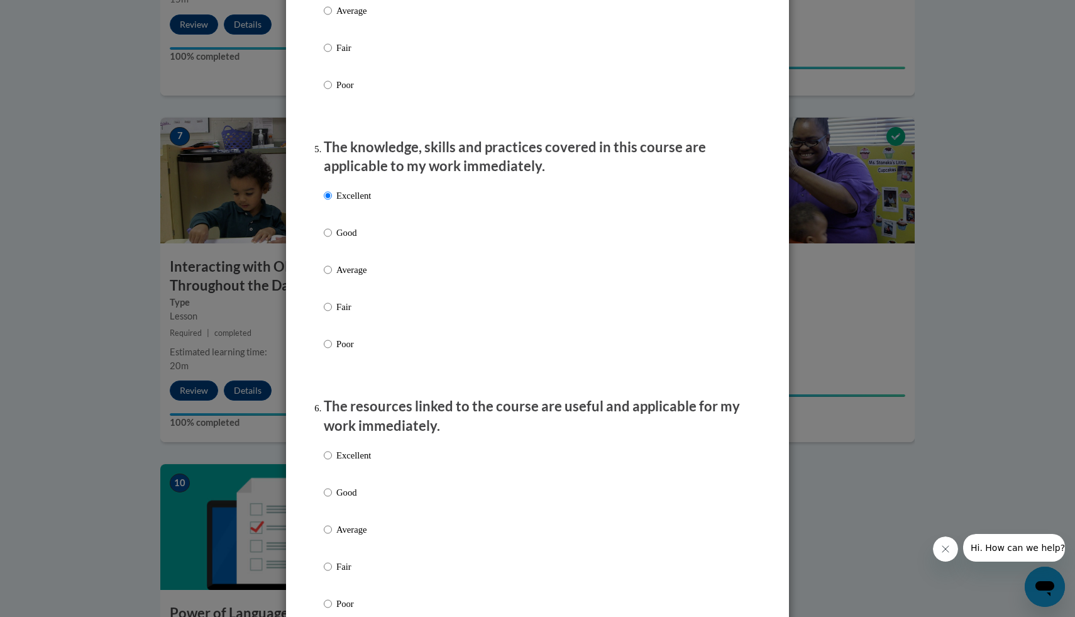
click at [353, 462] on p "Excellent" at bounding box center [353, 455] width 35 height 14
click at [332, 462] on input "Excellent" at bounding box center [328, 455] width 8 height 14
radio input "true"
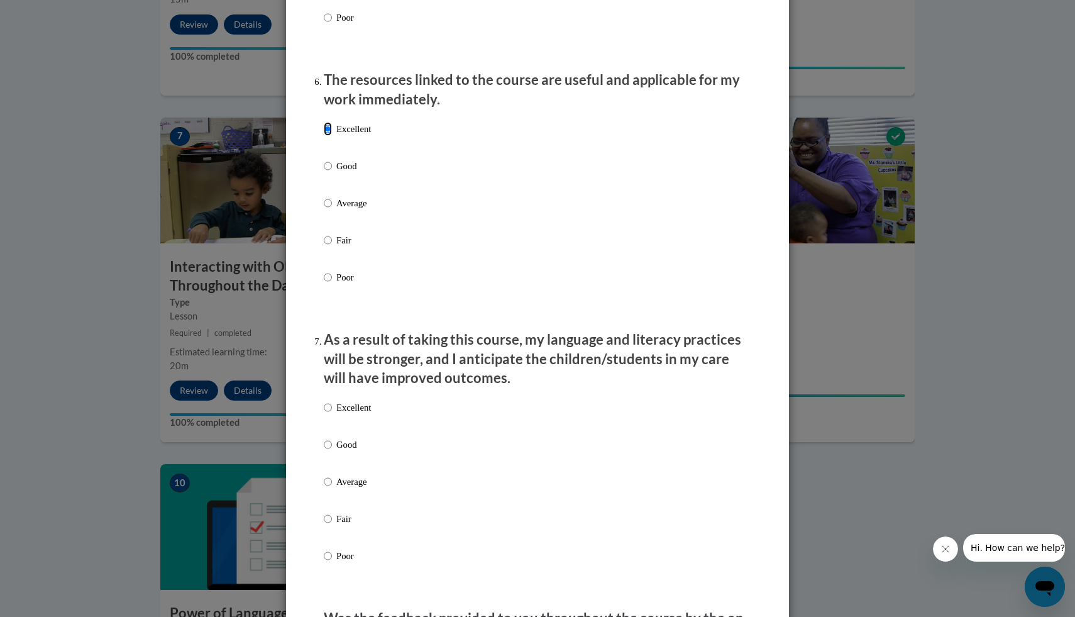
scroll to position [1373, 0]
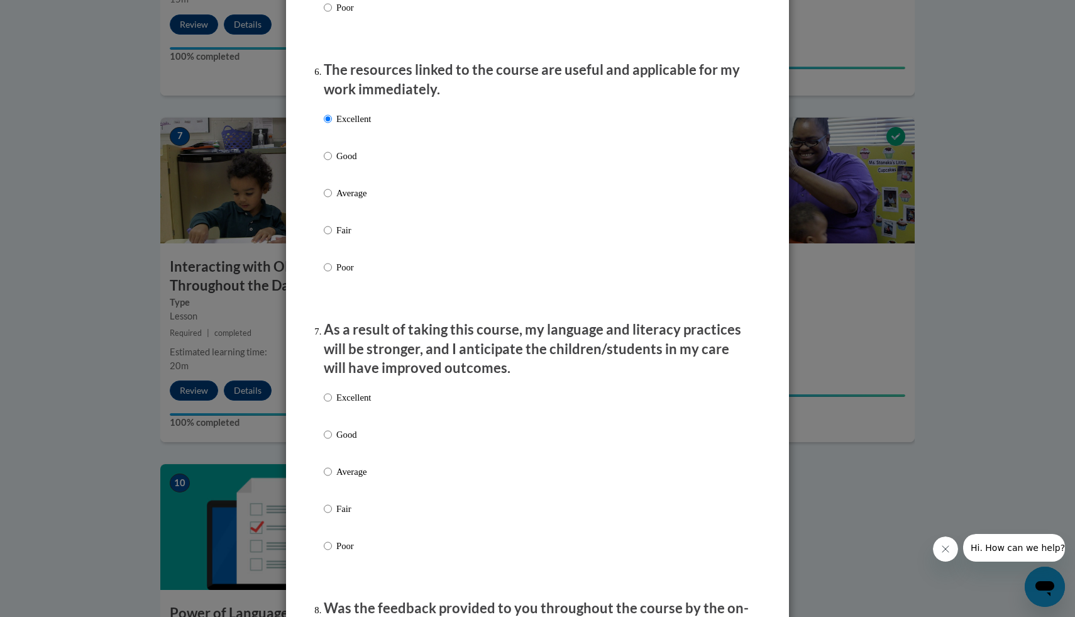
click at [352, 404] on p "Excellent" at bounding box center [353, 397] width 35 height 14
click at [332, 404] on input "Excellent" at bounding box center [328, 397] width 8 height 14
radio input "true"
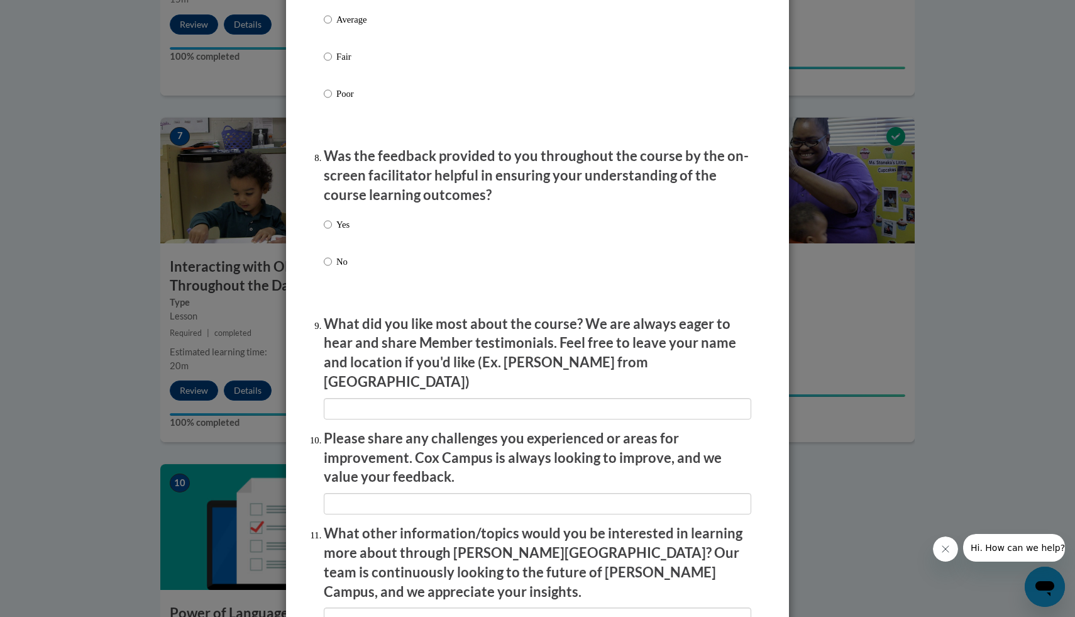
scroll to position [1901, 0]
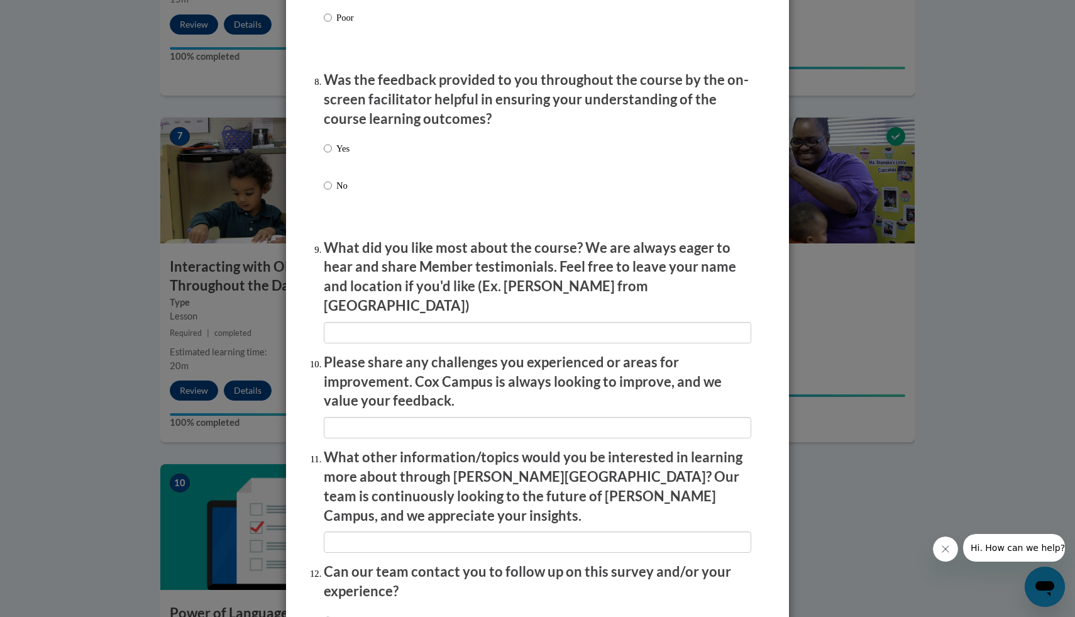
click at [343, 155] on p "Yes" at bounding box center [342, 148] width 13 height 14
click at [332, 155] on input "Yes" at bounding box center [328, 148] width 8 height 14
radio input "true"
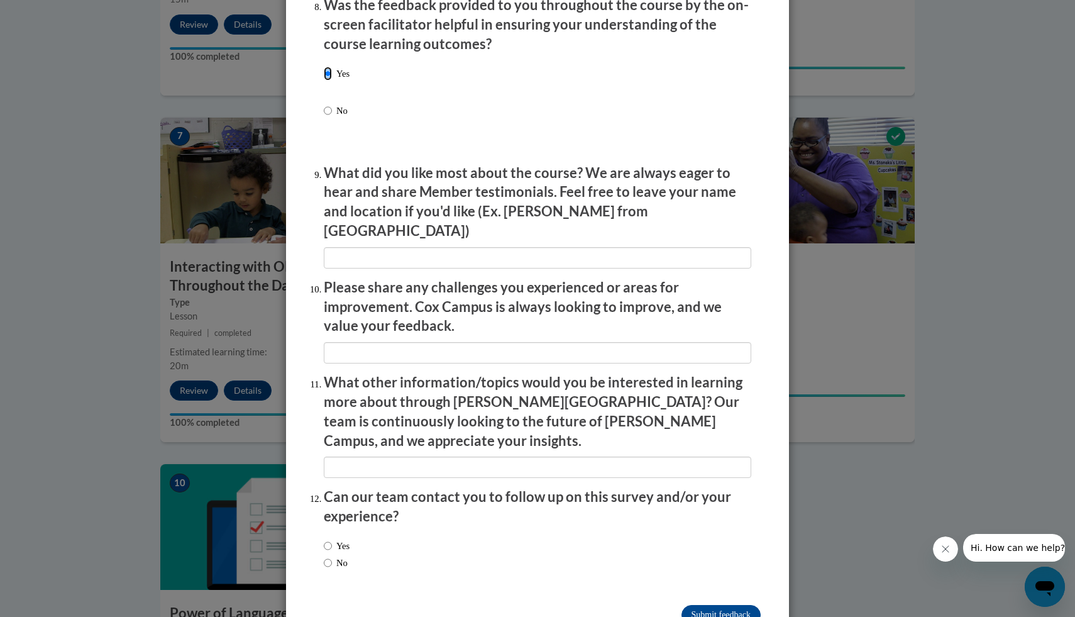
scroll to position [1998, 0]
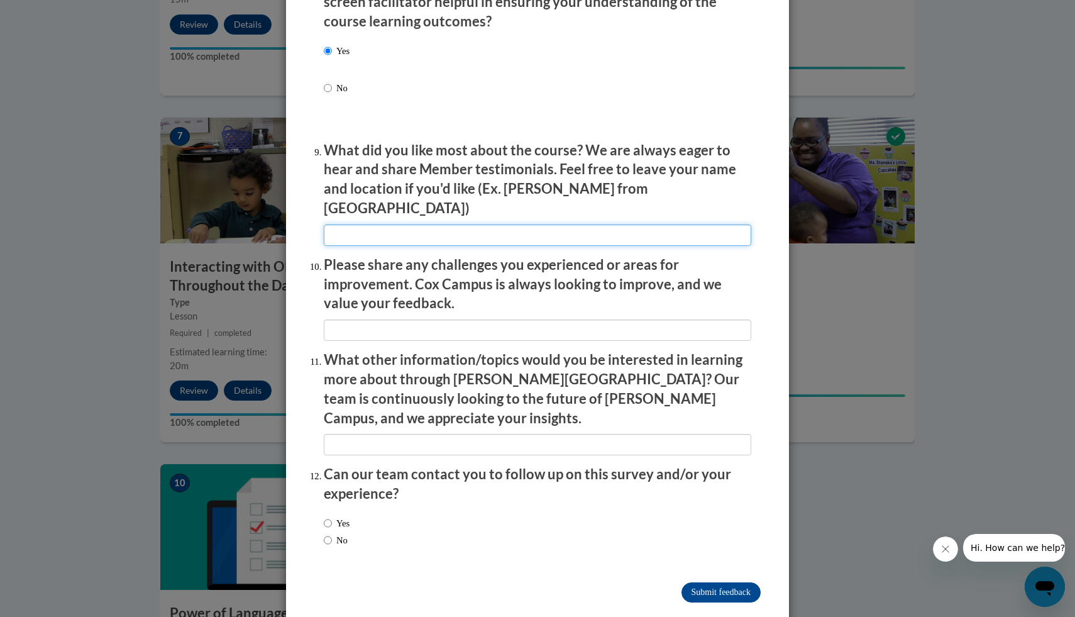
click at [361, 231] on input "textbox" at bounding box center [537, 234] width 427 height 21
type input "I"
type input "i"
type input "it was helpful"
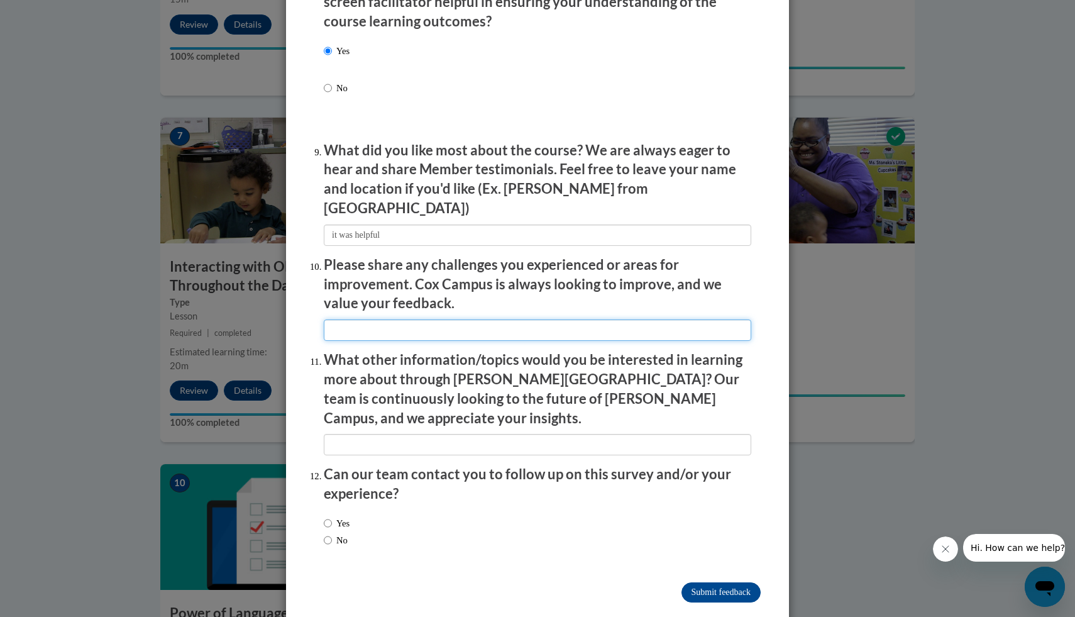
click at [344, 324] on input "textbox" at bounding box center [537, 329] width 427 height 21
type input "none"
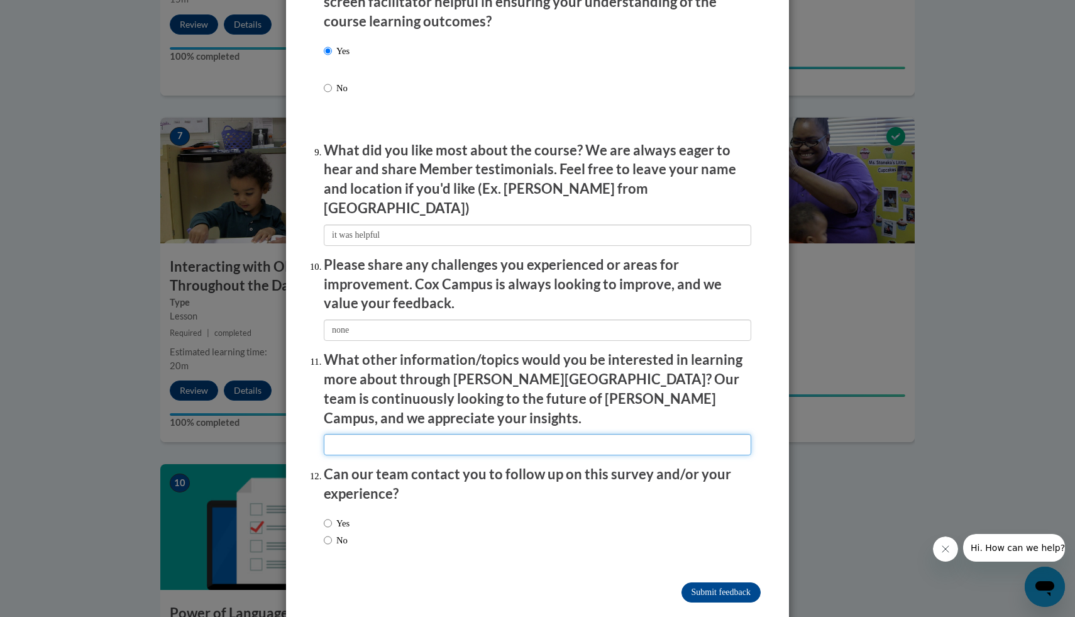
click at [380, 434] on input "textbox" at bounding box center [537, 444] width 427 height 21
type input "none"
click at [336, 516] on label "Yes" at bounding box center [337, 523] width 26 height 14
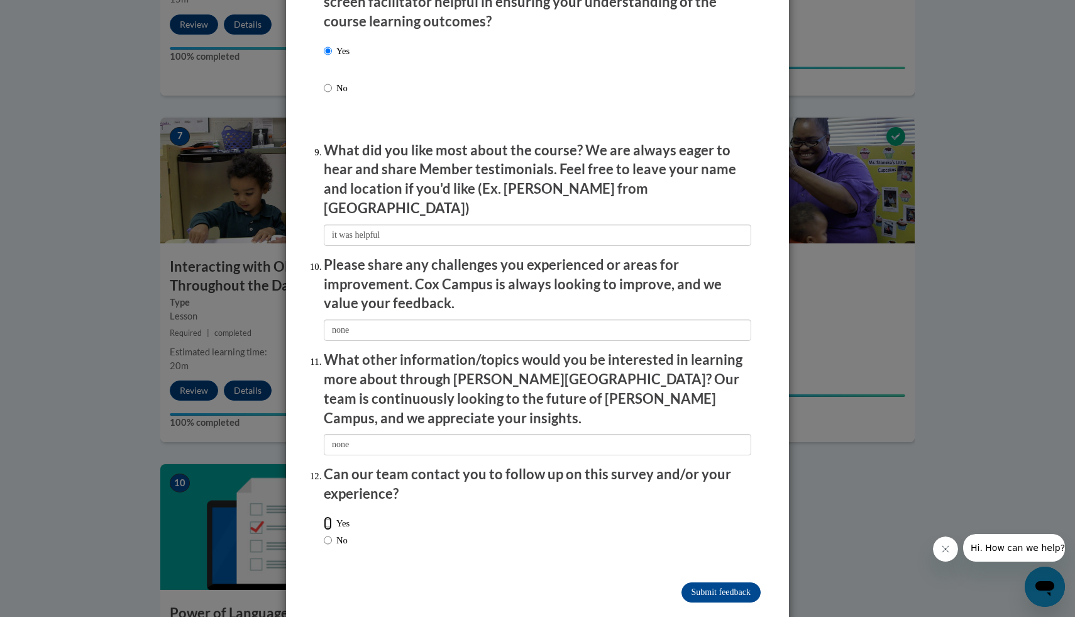
click at [332, 516] on input "Yes" at bounding box center [328, 523] width 8 height 14
radio input "true"
click at [688, 582] on input "Submit feedback" at bounding box center [720, 592] width 79 height 20
